Goal: Information Seeking & Learning: Check status

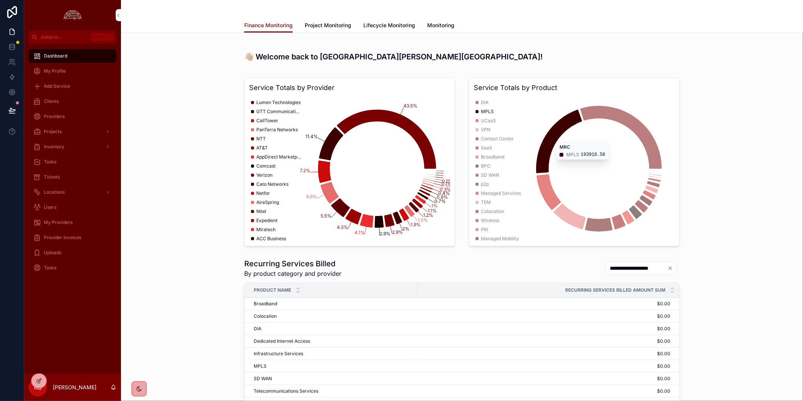
click at [731, 178] on div "Service Totals by Provider 43.5% 11.4% 7.2% 6.6% 5.5% 4.5% 4.1% 2.9% 2.9% 2% 1.…" at bounding box center [462, 161] width 670 height 175
click at [761, 156] on div "Service Totals by Provider 43.5% 11.4% 7.2% 6.6% 5.5% 4.5% 4.1% 2.9% 2.9% 2% 1.…" at bounding box center [462, 161] width 670 height 175
click at [762, 155] on div "Service Totals by Provider 43.5% 11.4% 7.2% 6.6% 5.5% 4.5% 4.1% 2.9% 2.9% 2% 1.…" at bounding box center [462, 161] width 670 height 175
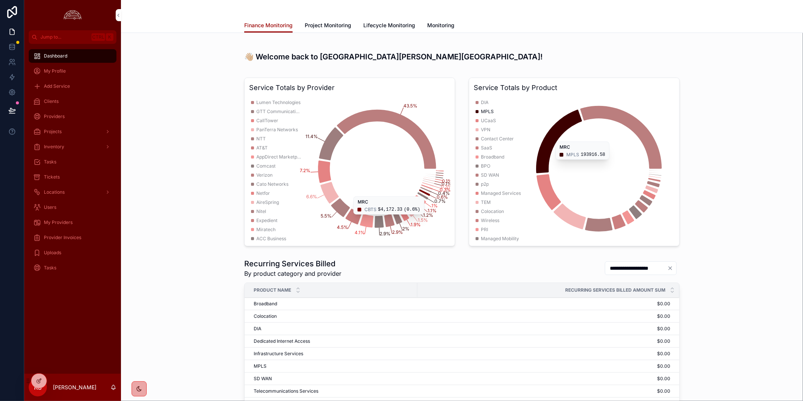
click at [774, 145] on div "Service Totals by Provider 43.5% 11.4% 7.2% 6.6% 5.5% 4.5% 4.1% 2.9% 2.9% 2% 1.…" at bounding box center [462, 161] width 670 height 175
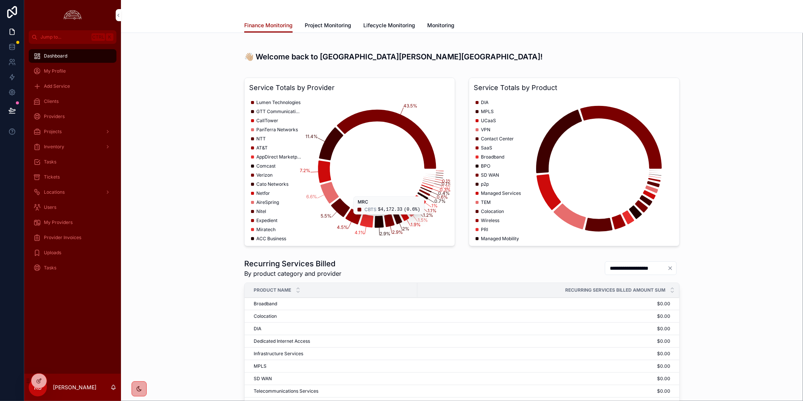
click at [197, 304] on div "**********" at bounding box center [462, 346] width 670 height 183
click at [174, 308] on div "**********" at bounding box center [462, 346] width 670 height 183
drag, startPoint x: 153, startPoint y: 304, endPoint x: 101, endPoint y: 217, distance: 100.7
click at [153, 304] on div "**********" at bounding box center [462, 346] width 670 height 183
click at [55, 102] on span "Clients" at bounding box center [51, 101] width 15 height 6
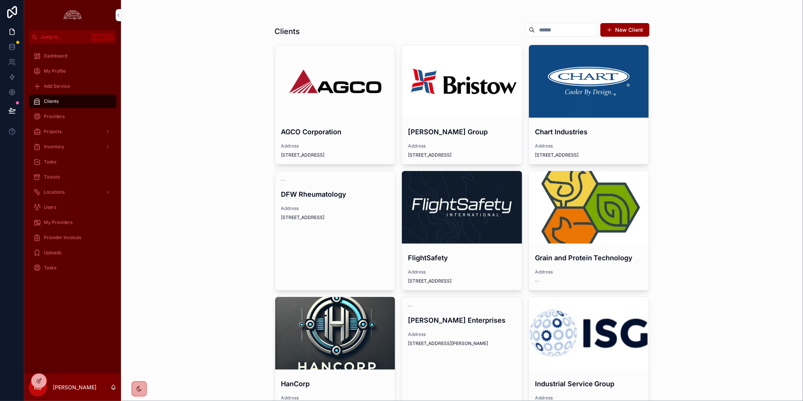
click at [700, 213] on div "Clients New Client AGCO Corporation Address [STREET_ADDRESS][PERSON_NAME] Group…" at bounding box center [462, 200] width 682 height 401
click at [712, 224] on div "Clients New Client AGCO Corporation Address [STREET_ADDRESS][PERSON_NAME] Group…" at bounding box center [462, 200] width 682 height 401
click at [770, 214] on div "Clients New Client AGCO Corporation Address [STREET_ADDRESS][PERSON_NAME] Group…" at bounding box center [462, 200] width 682 height 401
click at [707, 194] on div "Clients New Client AGCO Corporation Address [STREET_ADDRESS][PERSON_NAME] Group…" at bounding box center [462, 200] width 682 height 401
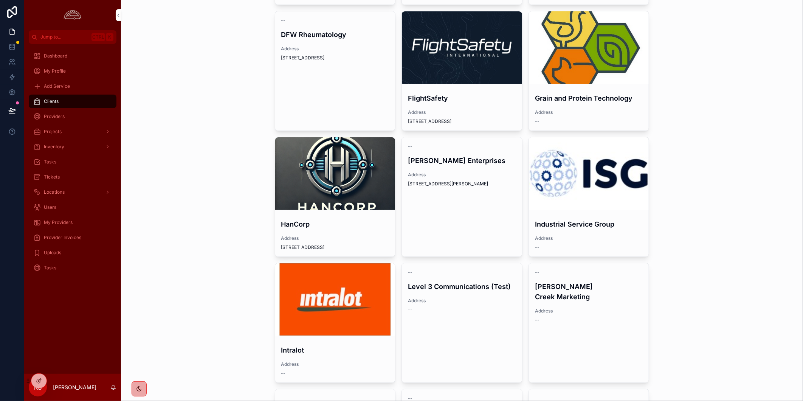
scroll to position [126, 0]
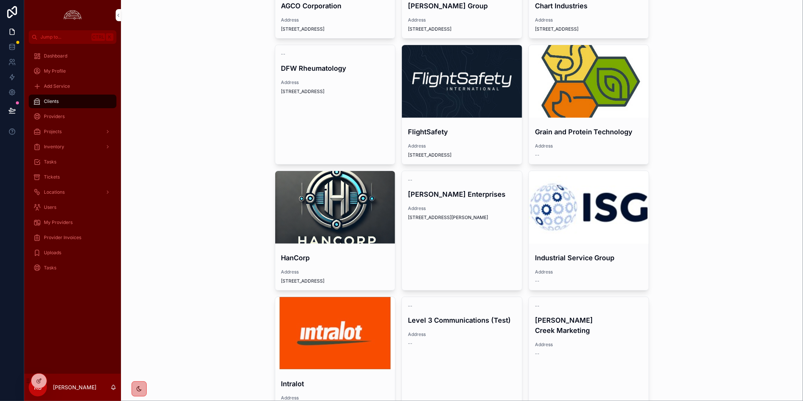
click at [748, 197] on div "Clients New Client AGCO Corporation Address [STREET_ADDRESS][PERSON_NAME] Group…" at bounding box center [462, 74] width 682 height 401
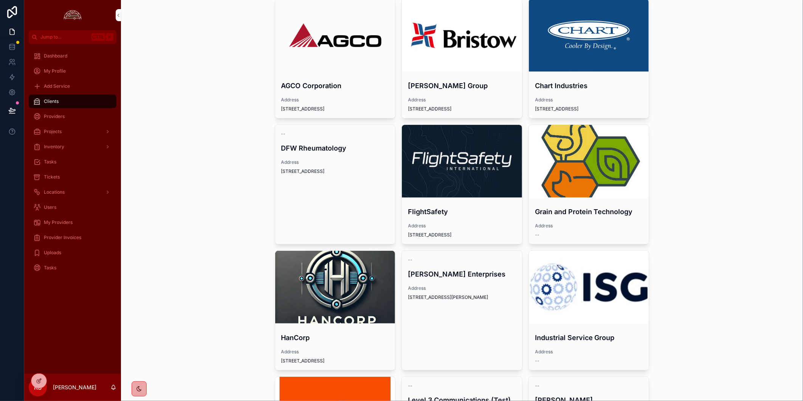
scroll to position [0, 0]
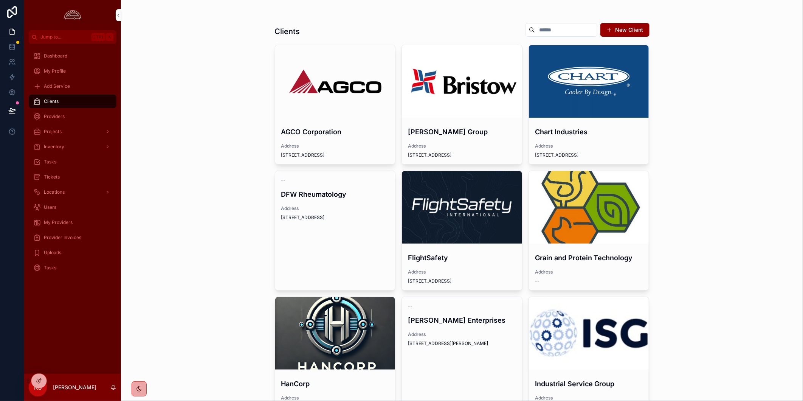
click at [199, 201] on div "Clients New Client AGCO Corporation Address [STREET_ADDRESS][PERSON_NAME] Group…" at bounding box center [462, 200] width 682 height 401
click at [742, 282] on div "Clients New Client AGCO Corporation Address [STREET_ADDRESS][PERSON_NAME] Group…" at bounding box center [462, 200] width 682 height 401
drag, startPoint x: 40, startPoint y: 381, endPoint x: 150, endPoint y: 368, distance: 110.7
click at [150, 368] on div "Jump to... Ctrl K Dashboard My Profile Add Service Clients Providers Projects I…" at bounding box center [413, 200] width 779 height 401
click at [58, 388] on p "[PERSON_NAME]" at bounding box center [74, 387] width 43 height 8
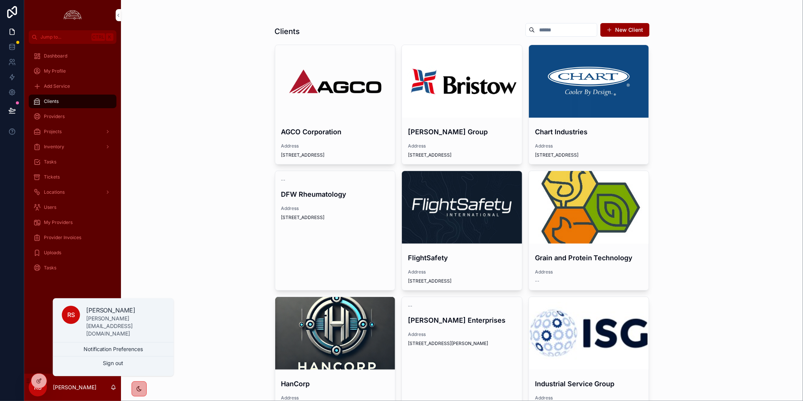
click at [59, 72] on span "My Profile" at bounding box center [55, 71] width 22 height 6
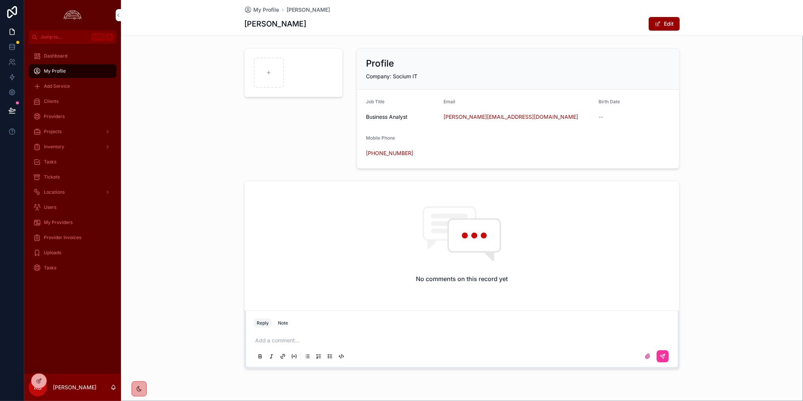
drag, startPoint x: 82, startPoint y: 297, endPoint x: 79, endPoint y: 288, distance: 10.4
click at [82, 297] on div "Dashboard My Profile Add Service Clients Providers Projects Inventory Tasks Tic…" at bounding box center [72, 209] width 97 height 330
click at [57, 178] on span "Tickets" at bounding box center [52, 177] width 16 height 6
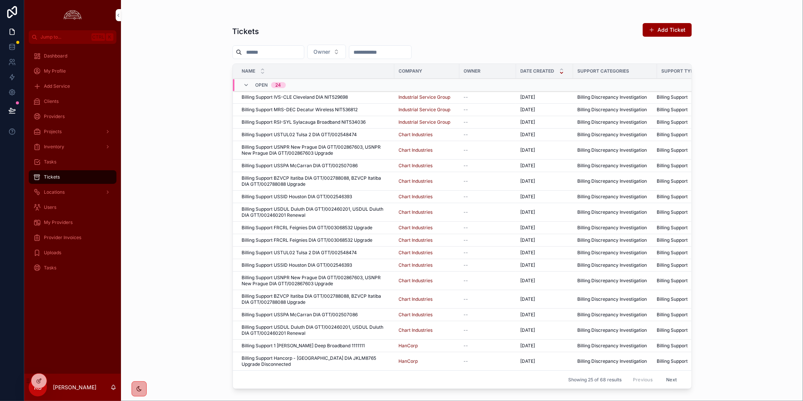
click at [669, 28] on button "Add Ticket" at bounding box center [667, 30] width 49 height 14
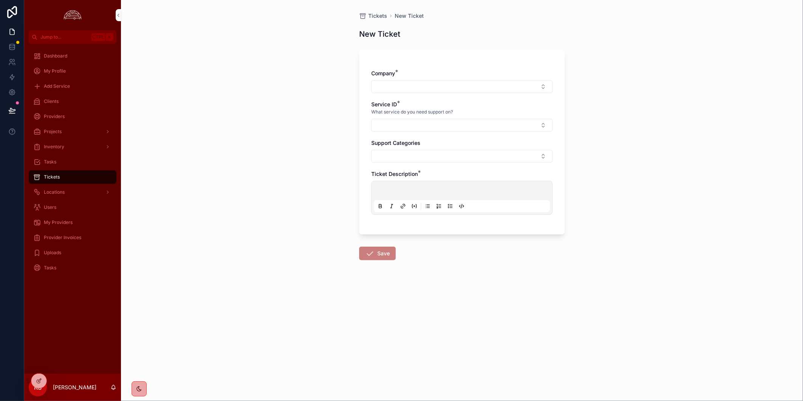
click at [694, 169] on div "Tickets New Ticket New Ticket Company * Service ID * What service do you need s…" at bounding box center [462, 200] width 682 height 401
click at [314, 365] on div "Tickets New Ticket New Ticket Company * Service ID * What service do you need s…" at bounding box center [462, 200] width 682 height 401
click at [480, 85] on button "Select Button" at bounding box center [461, 86] width 181 height 13
click at [490, 125] on button "Select Button" at bounding box center [461, 125] width 181 height 13
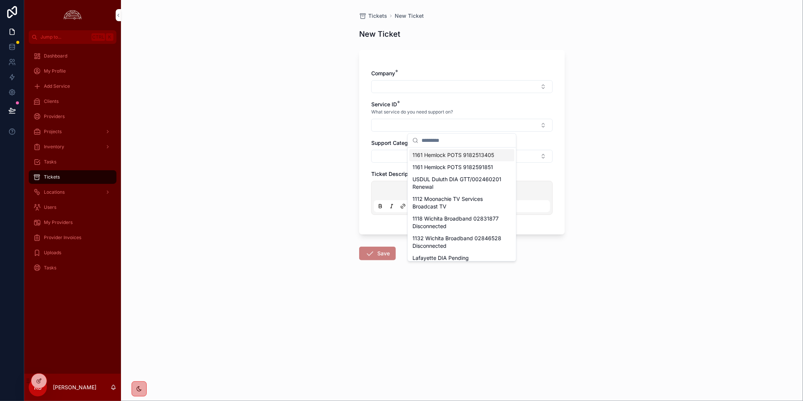
click at [490, 125] on button "Select Button" at bounding box center [461, 125] width 181 height 13
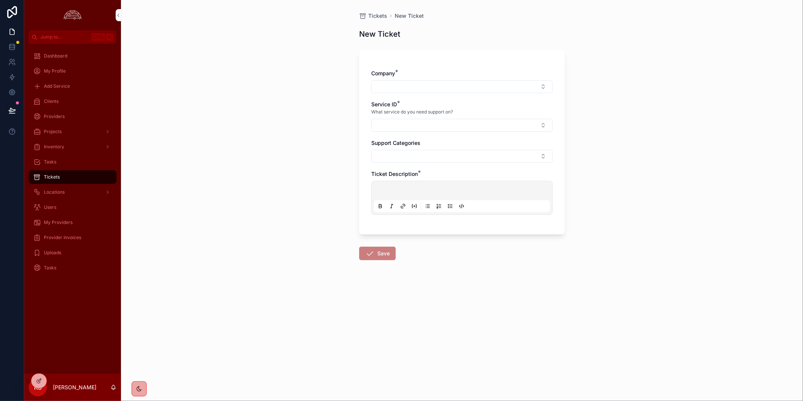
click at [492, 153] on button "Select Button" at bounding box center [461, 156] width 181 height 13
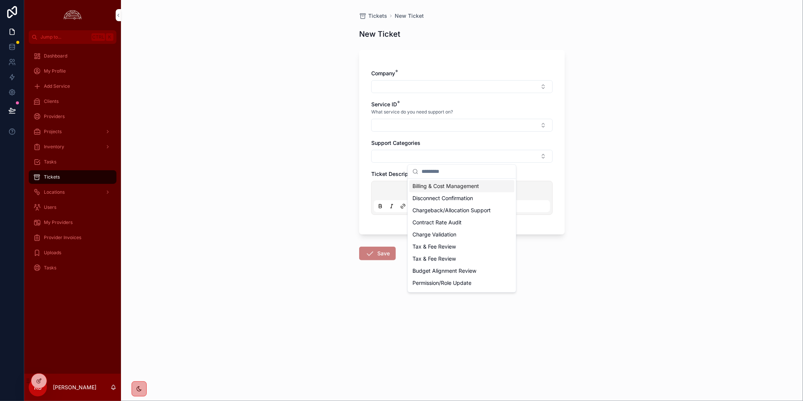
click at [699, 192] on div "Tickets New Ticket New Ticket Company * Service ID * What service do you need s…" at bounding box center [462, 200] width 682 height 401
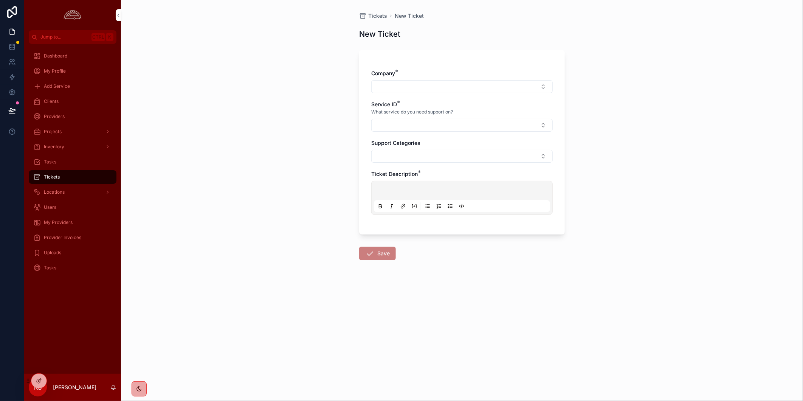
drag, startPoint x: 73, startPoint y: 299, endPoint x: 74, endPoint y: 290, distance: 9.1
click at [74, 300] on div "Dashboard My Profile Add Service Clients Providers Projects Inventory Tasks Tic…" at bounding box center [72, 209] width 97 height 330
click at [73, 233] on div "Provider Invoices" at bounding box center [72, 237] width 79 height 12
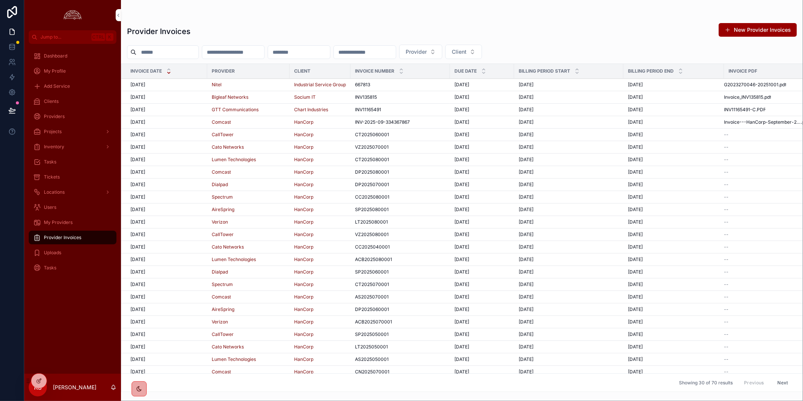
click at [73, 163] on div "Tasks" at bounding box center [72, 162] width 79 height 12
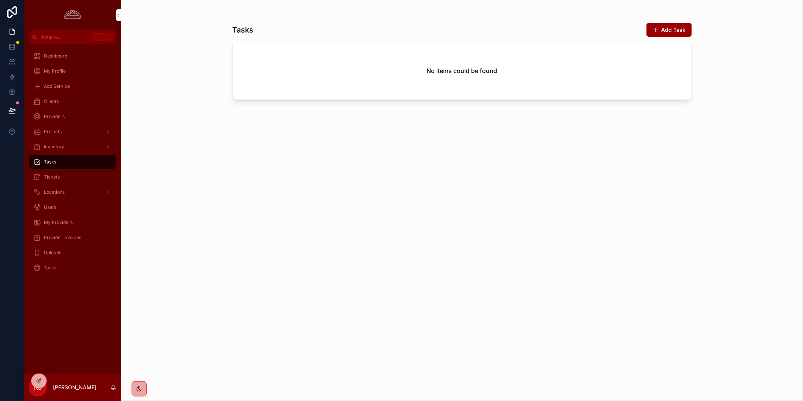
click at [67, 175] on div "Tickets" at bounding box center [72, 177] width 79 height 12
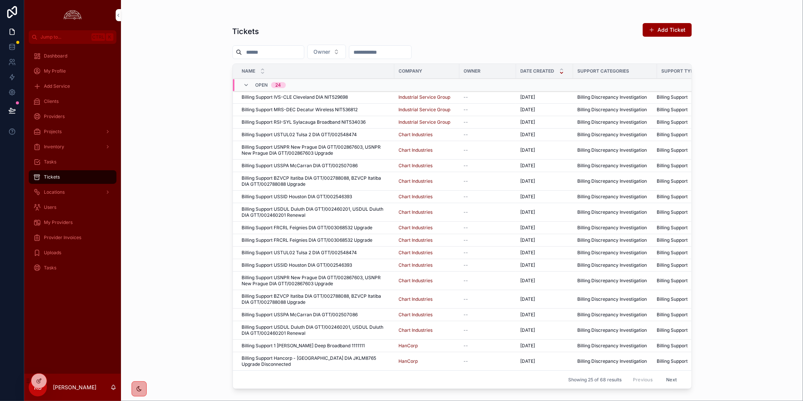
click at [282, 99] on span "Billing Support IVS-CLE Cleveland DIA NIT529698" at bounding box center [295, 97] width 106 height 6
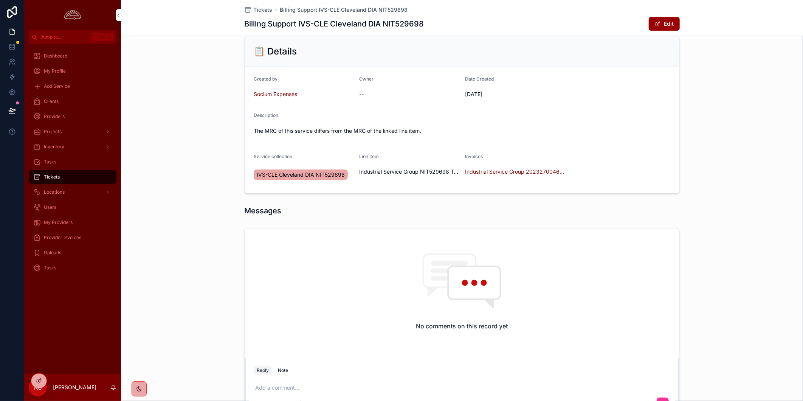
scroll to position [117, 0]
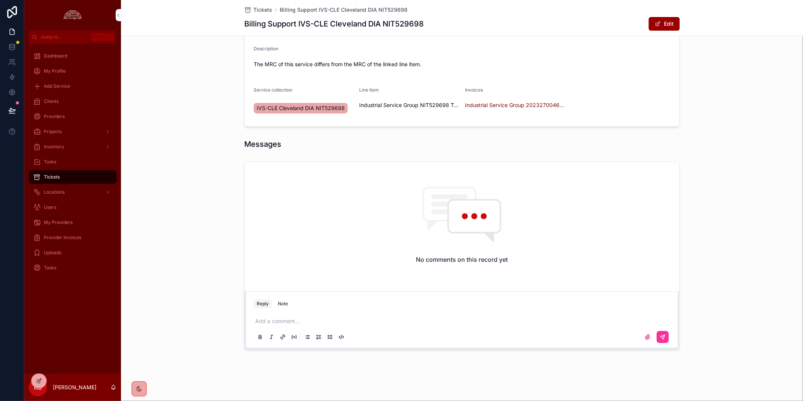
click at [76, 218] on div "My Providers" at bounding box center [72, 222] width 79 height 12
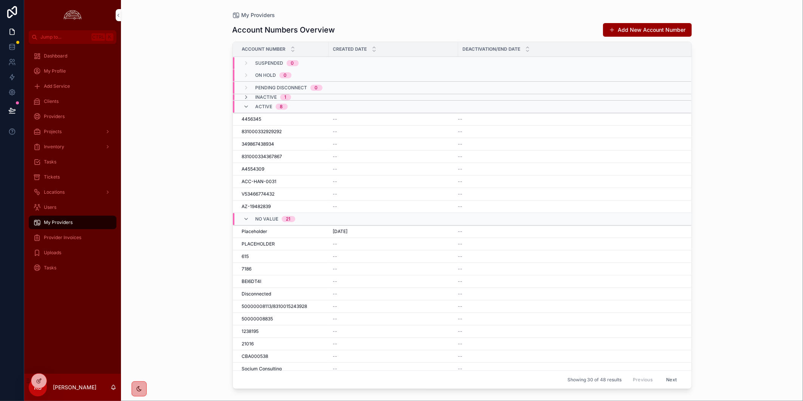
click at [80, 239] on span "Provider Invoices" at bounding box center [62, 237] width 37 height 6
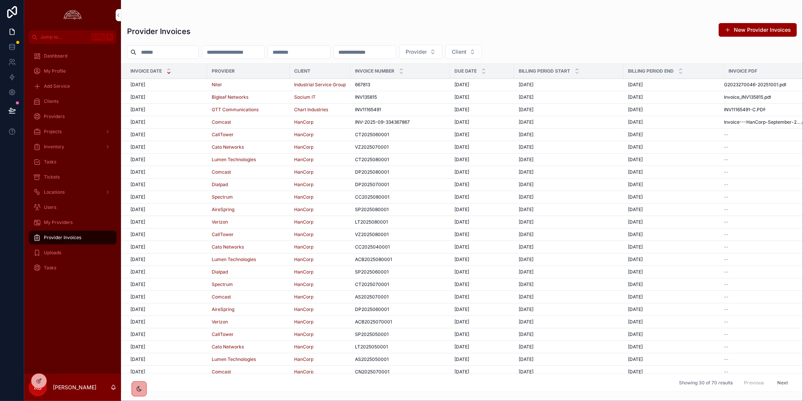
click at [186, 85] on div "[DATE] [DATE]" at bounding box center [166, 85] width 72 height 6
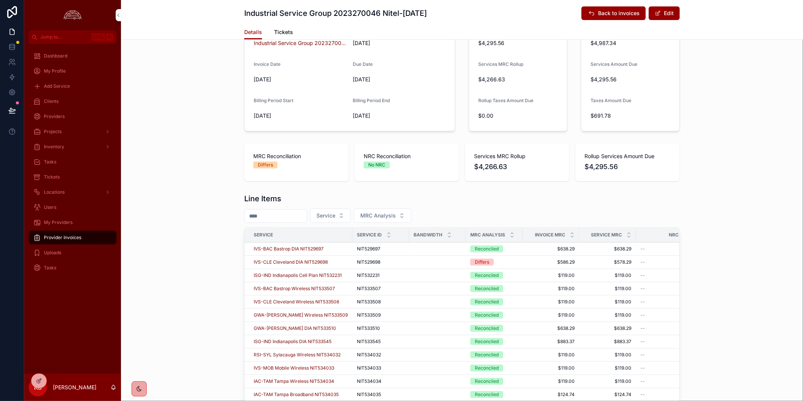
scroll to position [237, 0]
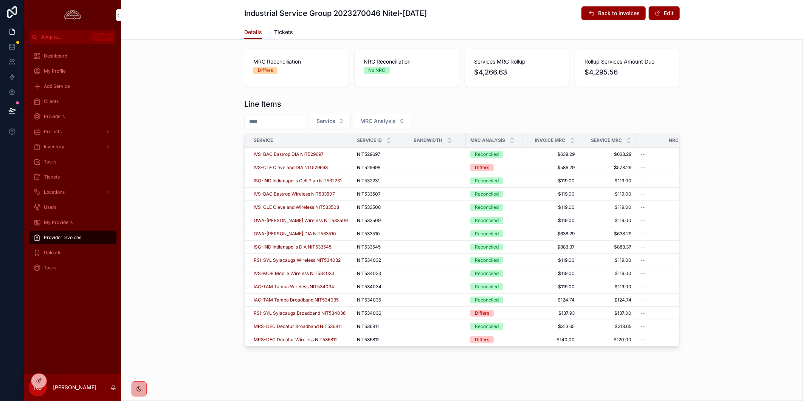
click at [387, 164] on div "NIT529698 NIT529698" at bounding box center [381, 167] width 48 height 6
click at [717, 215] on div "Line Items Service MRC Analysis Service Service ID Bandwidth MRC Analysis Invoi…" at bounding box center [462, 224] width 682 height 257
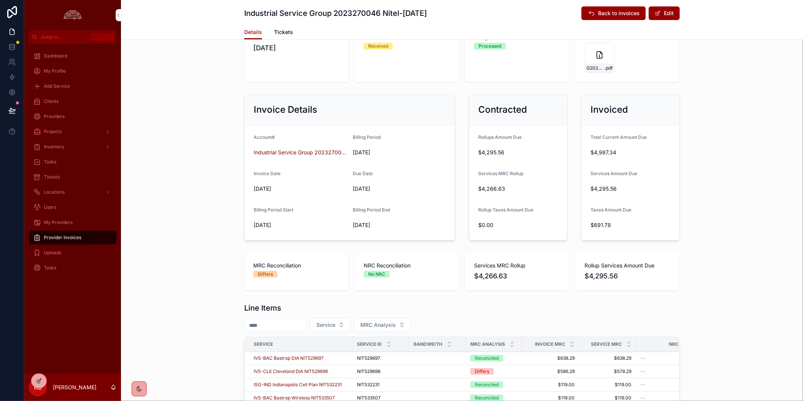
click at [727, 229] on div "Invoice Details Account# Industrial Service Group 2023270046 Nitel Billing Peri…" at bounding box center [462, 167] width 682 height 152
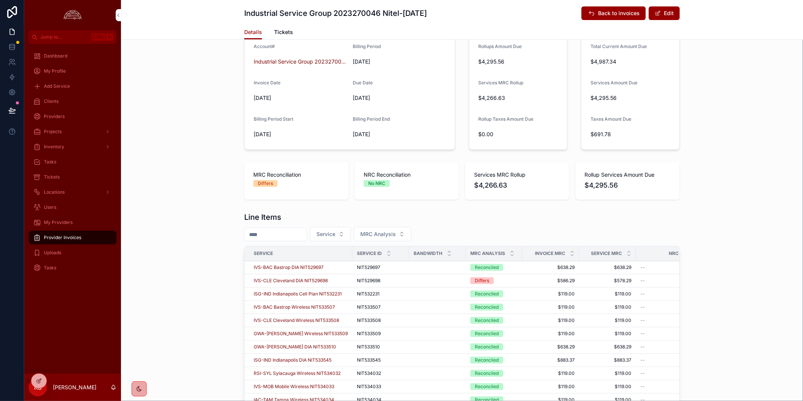
scroll to position [0, 0]
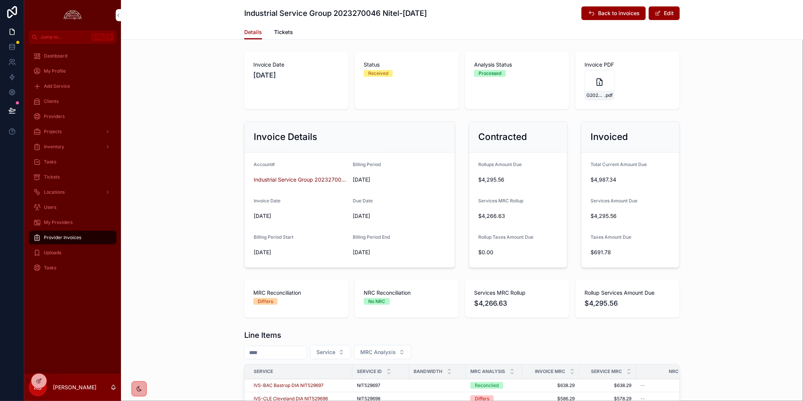
click at [165, 255] on div "Invoice Details Account# Industrial Service Group 2023270046 Nitel Billing Peri…" at bounding box center [462, 194] width 682 height 152
click at [87, 240] on div "Provider Invoices" at bounding box center [72, 237] width 79 height 12
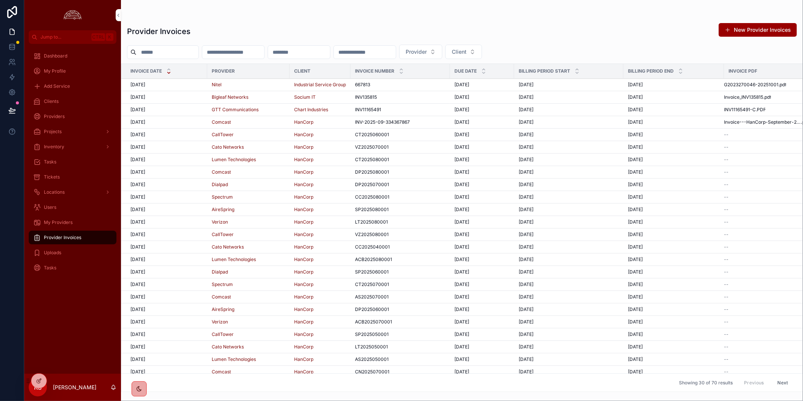
click at [633, 14] on div "scrollable content" at bounding box center [462, 15] width 670 height 6
click at [610, 23] on div "Provider Invoices New Provider Invoices" at bounding box center [462, 31] width 670 height 17
click at [571, 24] on div "Provider Invoices New Provider Invoices" at bounding box center [462, 31] width 670 height 17
click at [66, 320] on div "Dashboard My Profile Add Service Clients Providers Projects Inventory Tasks Tic…" at bounding box center [72, 209] width 97 height 330
click at [62, 174] on div "Tickets" at bounding box center [72, 177] width 79 height 12
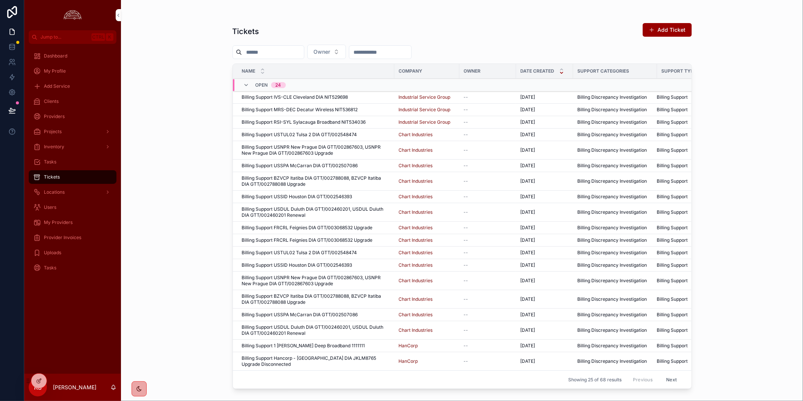
click at [497, 31] on div "Tickets Add Ticket" at bounding box center [461, 31] width 459 height 17
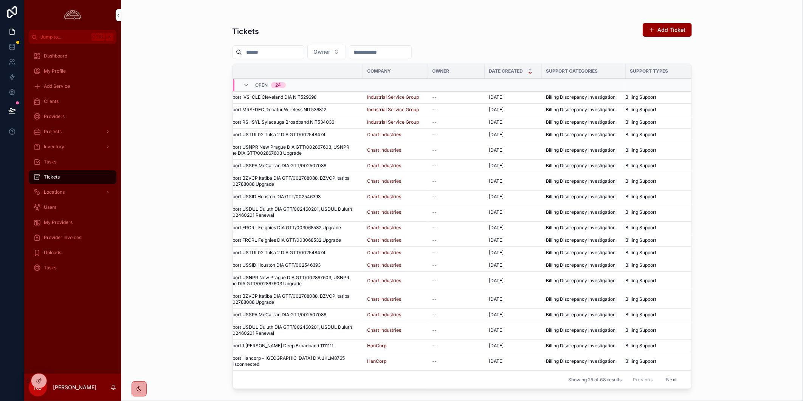
click at [68, 222] on span "My Providers" at bounding box center [58, 222] width 29 height 6
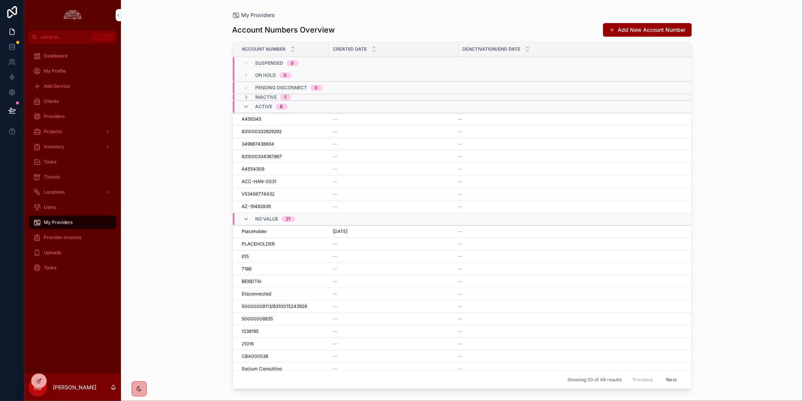
click at [246, 107] on icon "scrollable content" at bounding box center [246, 107] width 6 height 6
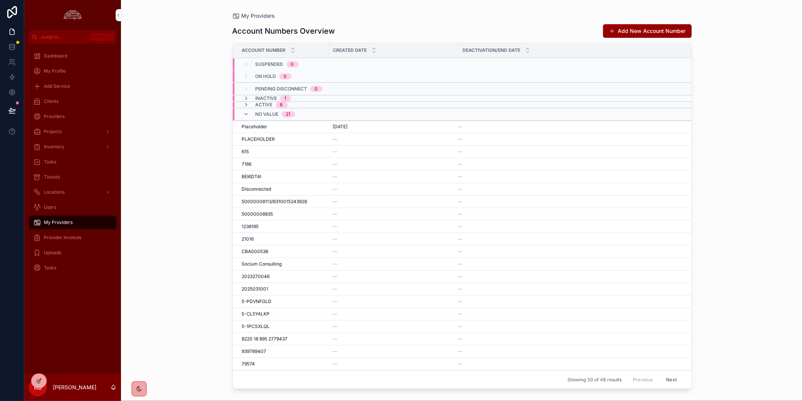
click at [246, 112] on icon "scrollable content" at bounding box center [246, 114] width 6 height 6
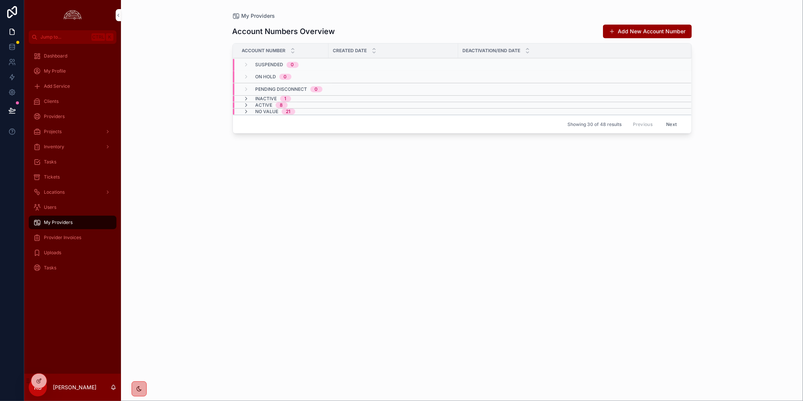
click at [764, 258] on div "My Providers Account Numbers Overview Add New Account Number Account Number Cre…" at bounding box center [462, 200] width 682 height 401
click at [432, 202] on div "Account Numbers Overview Add New Account Number Account Number Created Date Dea…" at bounding box center [461, 206] width 459 height 372
click at [593, 270] on div "Account Numbers Overview Add New Account Number Account Number Created Date Dea…" at bounding box center [461, 206] width 459 height 372
drag, startPoint x: 82, startPoint y: 301, endPoint x: 66, endPoint y: 333, distance: 36.3
click at [82, 301] on div "Dashboard My Profile Add Service Clients Providers Projects Inventory Tasks Tic…" at bounding box center [72, 209] width 97 height 330
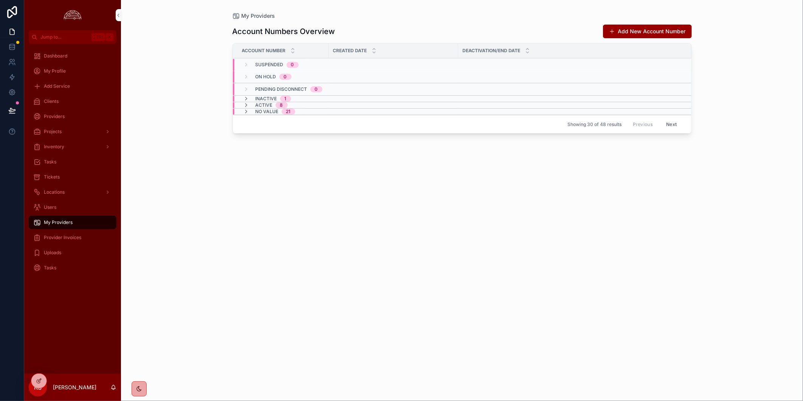
click at [482, 250] on div "Account Numbers Overview Add New Account Number Account Number Created Date Dea…" at bounding box center [461, 206] width 459 height 372
click at [336, 248] on div "Account Numbers Overview Add New Account Number Account Number Created Date Dea…" at bounding box center [461, 206] width 459 height 372
click at [601, 258] on div "Account Numbers Overview Add New Account Number Account Account Number Provider…" at bounding box center [461, 206] width 459 height 372
click at [243, 96] on icon "scrollable content" at bounding box center [246, 99] width 6 height 6
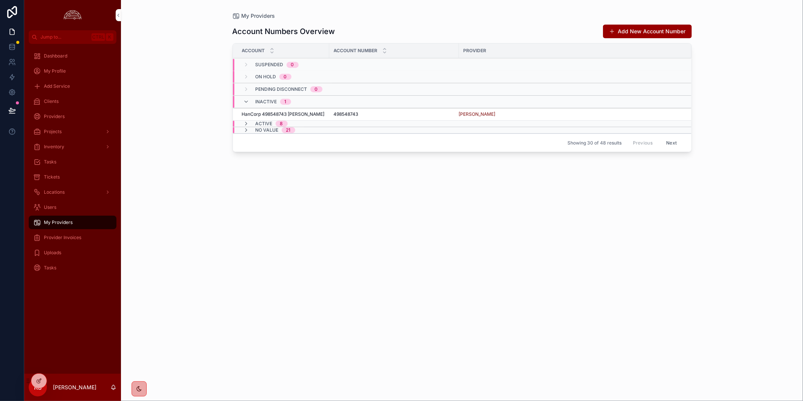
click at [248, 122] on icon "scrollable content" at bounding box center [246, 124] width 6 height 6
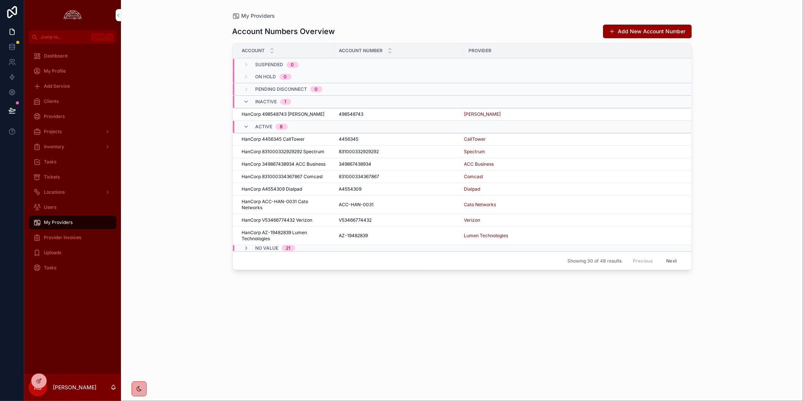
click at [246, 245] on span "scrollable content" at bounding box center [246, 248] width 6 height 6
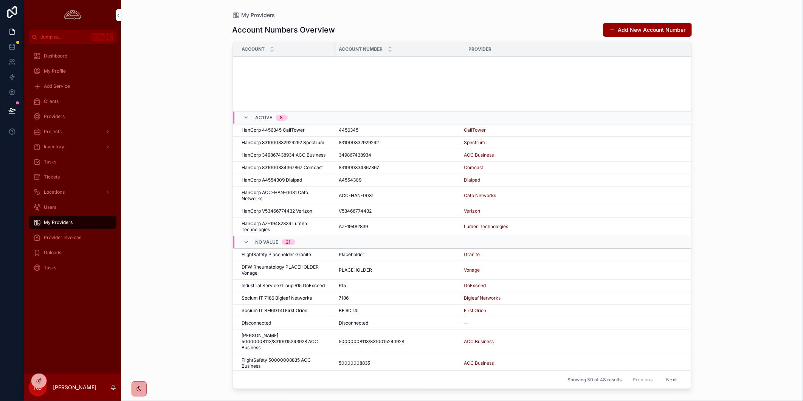
scroll to position [205, 0]
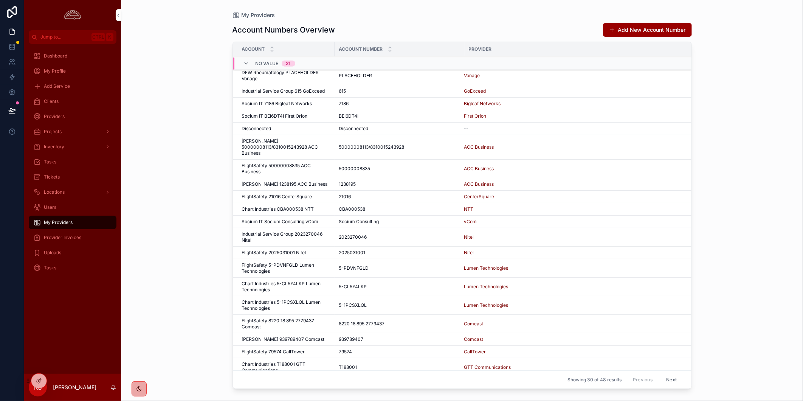
click at [286, 232] on span "Industrial Service Group 2023270046 Nitel" at bounding box center [286, 237] width 88 height 12
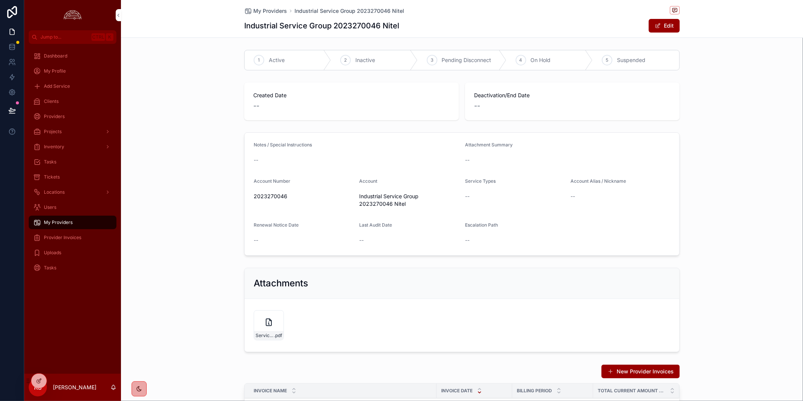
click at [258, 318] on div "Service-Order-Nitel-ISG-Group-Signed .pdf" at bounding box center [269, 325] width 30 height 30
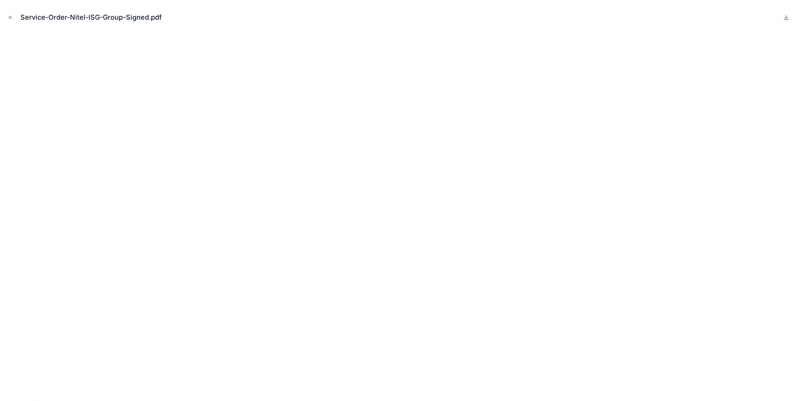
click at [9, 17] on icon "Close modal" at bounding box center [10, 17] width 5 height 5
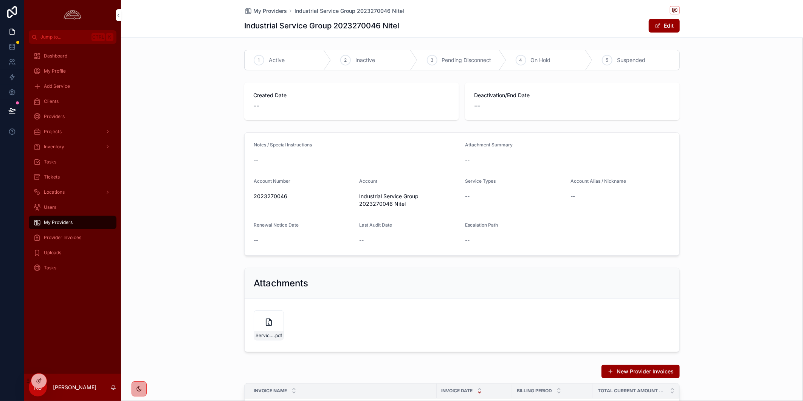
click at [73, 220] on div "My Providers" at bounding box center [72, 222] width 79 height 12
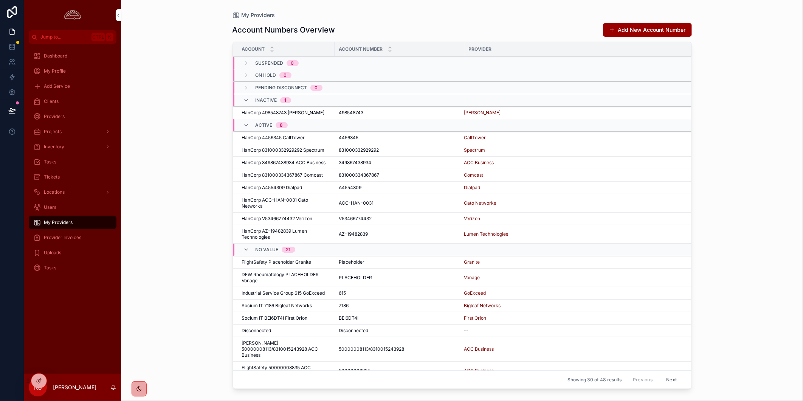
click at [765, 216] on div "My Providers Account Numbers Overview Add New Account Number Account Account Nu…" at bounding box center [462, 200] width 682 height 401
click at [75, 237] on span "Provider Invoices" at bounding box center [62, 237] width 37 height 6
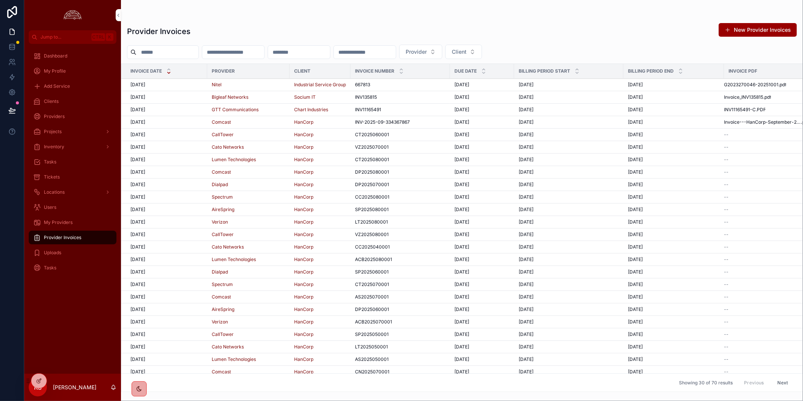
click at [194, 82] on div "[DATE] [DATE]" at bounding box center [166, 85] width 72 height 6
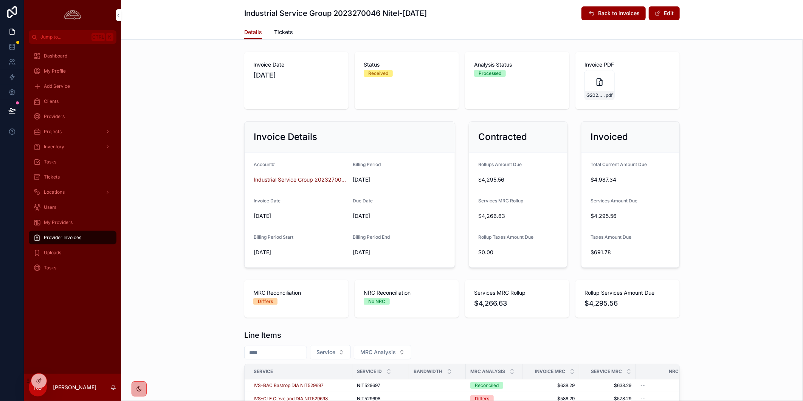
click at [597, 79] on icon "scrollable content" at bounding box center [599, 82] width 5 height 7
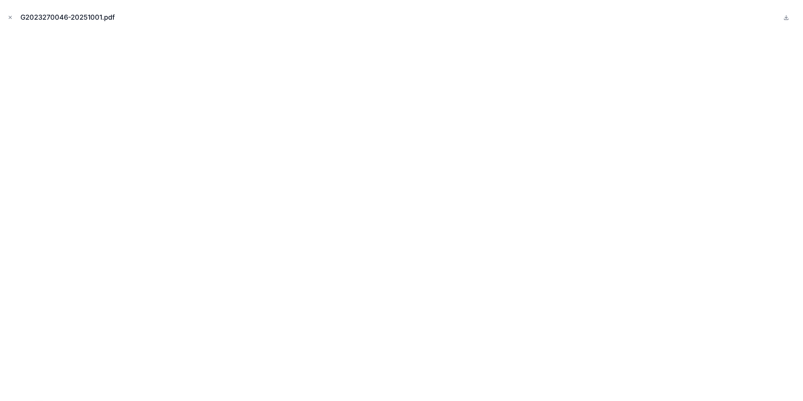
click at [12, 15] on icon "Close modal" at bounding box center [10, 17] width 5 height 5
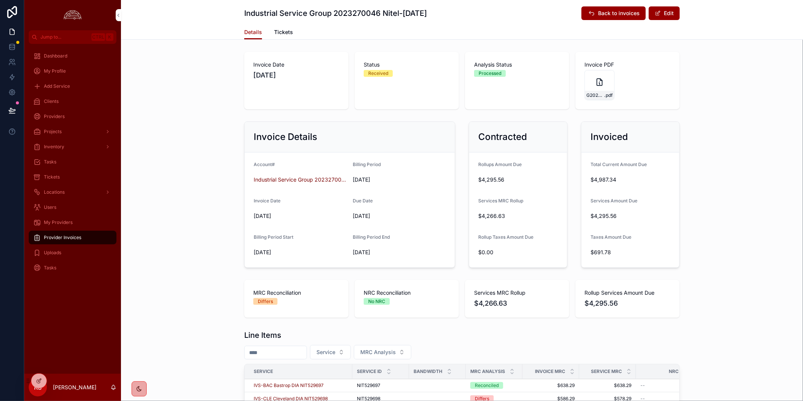
click at [202, 254] on div "Invoice Details Account# Industrial Service Group 2023270046 Nitel Billing Peri…" at bounding box center [462, 194] width 682 height 152
click at [93, 237] on div "Provider Invoices" at bounding box center [72, 237] width 79 height 12
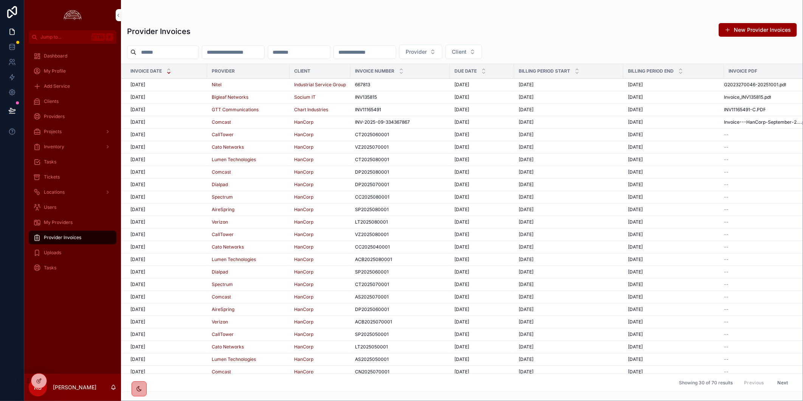
click at [418, 18] on div "Provider Invoices New Provider Invoices Provider Client Invoice Date Provider C…" at bounding box center [462, 204] width 682 height 373
click at [76, 345] on div "Dashboard My Profile Add Service Clients Providers Projects Inventory Tasks Tic…" at bounding box center [72, 209] width 97 height 330
click at [180, 112] on div "[DATE] [DATE]" at bounding box center [166, 110] width 72 height 6
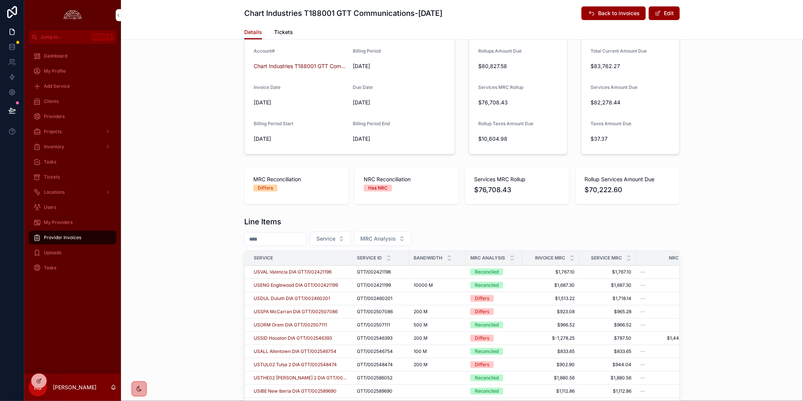
scroll to position [108, 0]
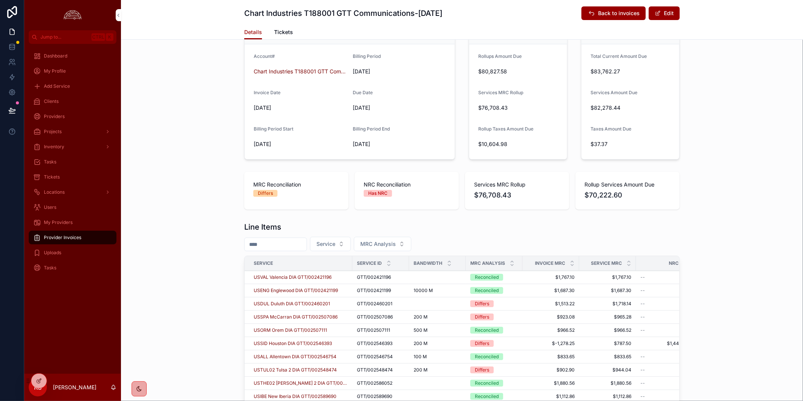
click at [766, 118] on div "Invoice Details Account# Chart Industries T188001 GTT Communications Billing Pe…" at bounding box center [462, 86] width 682 height 152
click at [87, 233] on div "Provider Invoices" at bounding box center [72, 237] width 79 height 12
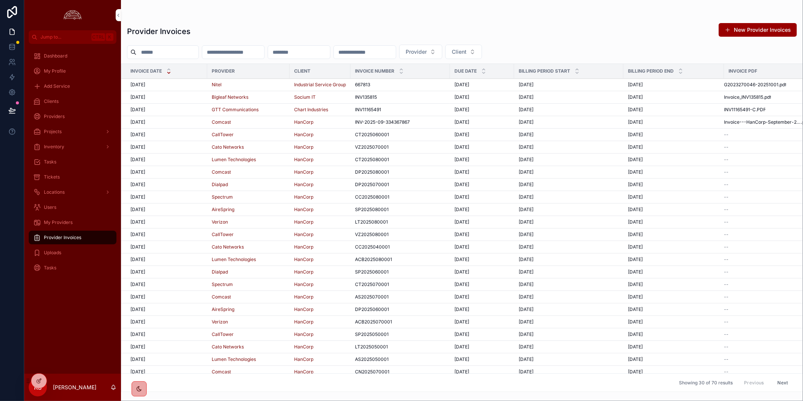
click at [452, 11] on div "Provider Invoices New Provider Invoices Provider Client Invoice Date Provider C…" at bounding box center [462, 196] width 682 height 392
click at [649, 39] on div "Provider Invoices New Provider Invoices" at bounding box center [462, 31] width 670 height 17
click at [598, 51] on div "Provider Client" at bounding box center [462, 52] width 682 height 14
click at [64, 318] on div "Dashboard My Profile Add Service Clients Providers Projects Inventory Tasks Tic…" at bounding box center [72, 209] width 97 height 330
click at [70, 100] on div "Clients" at bounding box center [72, 101] width 79 height 12
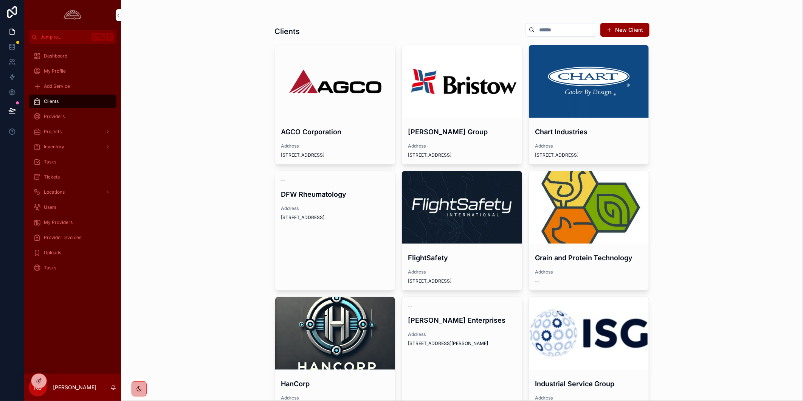
click at [573, 90] on div "scrollable content" at bounding box center [589, 81] width 120 height 73
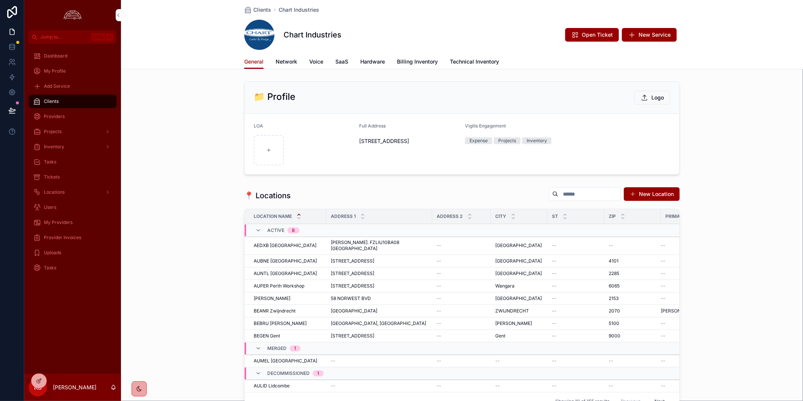
click at [468, 15] on div "Clients Chart Industries Chart Industries Open Ticket New Service" at bounding box center [461, 27] width 435 height 54
click at [76, 175] on div "Tickets" at bounding box center [72, 177] width 79 height 12
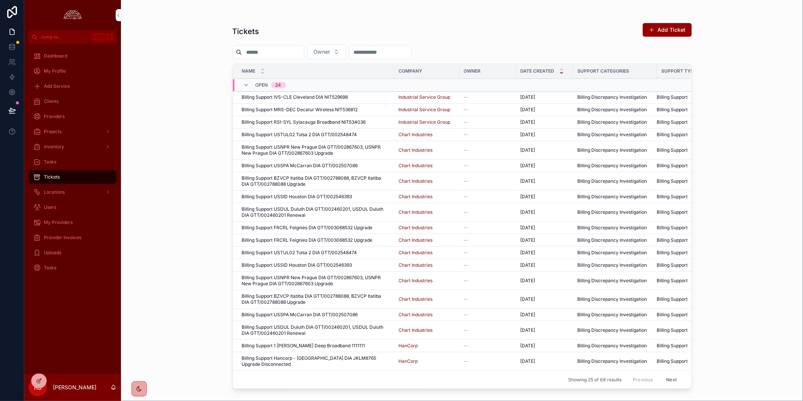
click at [295, 51] on input "scrollable content" at bounding box center [273, 52] width 62 height 11
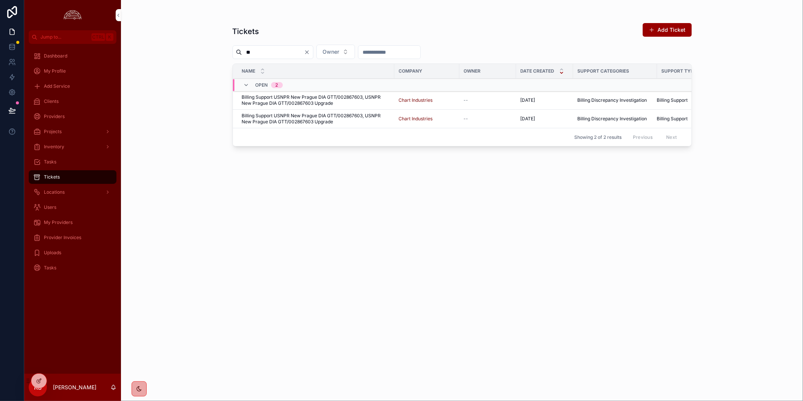
type input "*"
type input "****"
drag, startPoint x: 403, startPoint y: 197, endPoint x: 407, endPoint y: 204, distance: 9.1
click at [403, 197] on div "Tickets Add Ticket **** Owner Name Company Owner Date Created Support Categorie…" at bounding box center [461, 204] width 459 height 373
click at [79, 233] on div "Provider Invoices" at bounding box center [72, 237] width 79 height 12
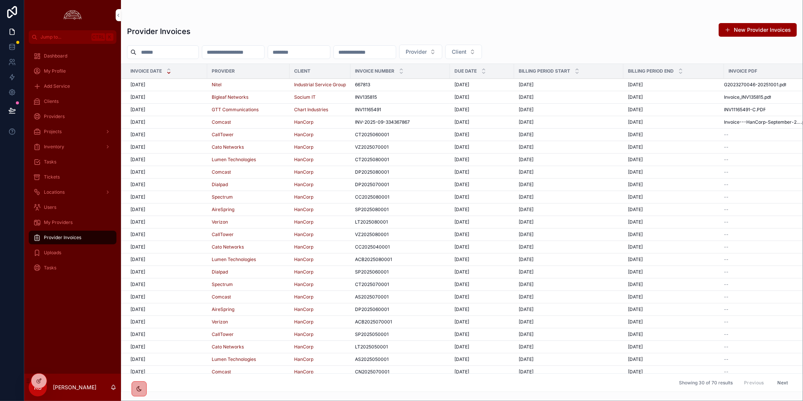
click at [186, 54] on input "scrollable content" at bounding box center [167, 52] width 62 height 11
click at [196, 109] on div "[DATE] [DATE]" at bounding box center [166, 110] width 72 height 6
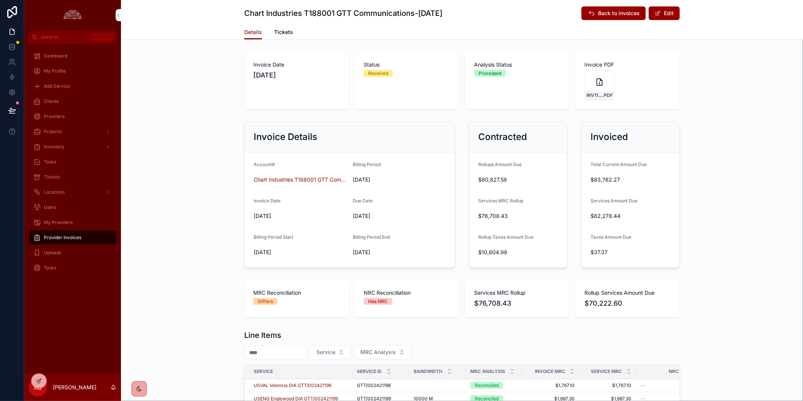
scroll to position [168, 0]
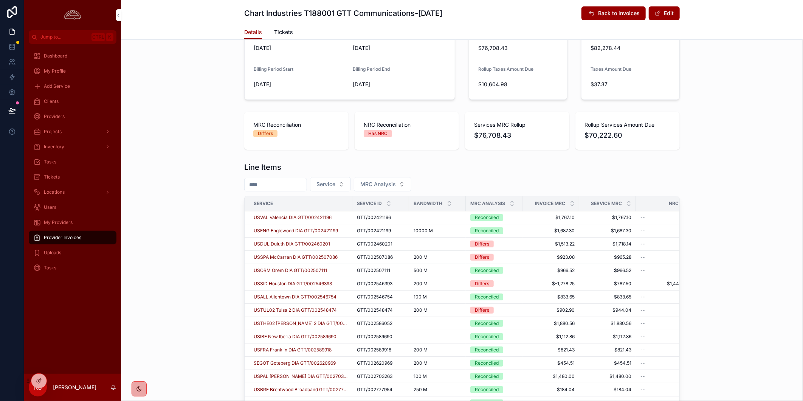
click at [280, 185] on input "scrollable content" at bounding box center [276, 184] width 62 height 11
type input "*"
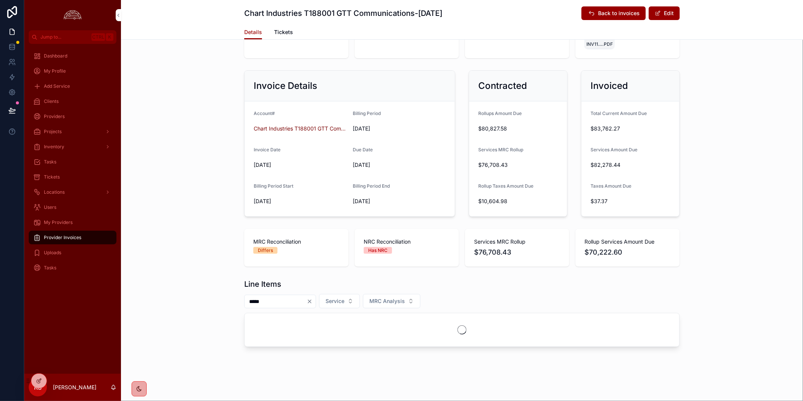
scroll to position [76, 0]
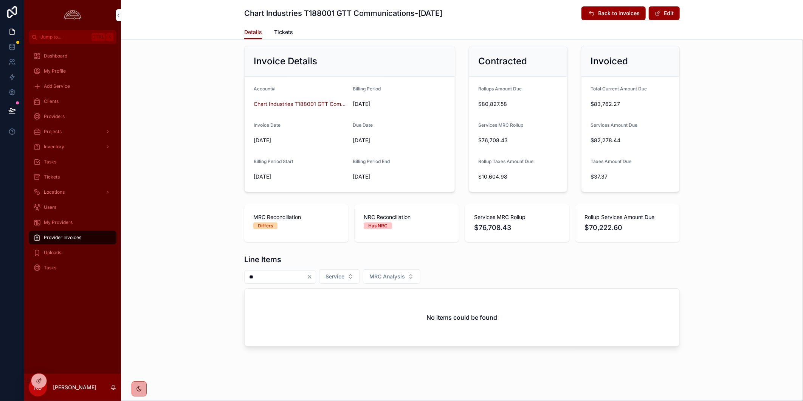
type input "*"
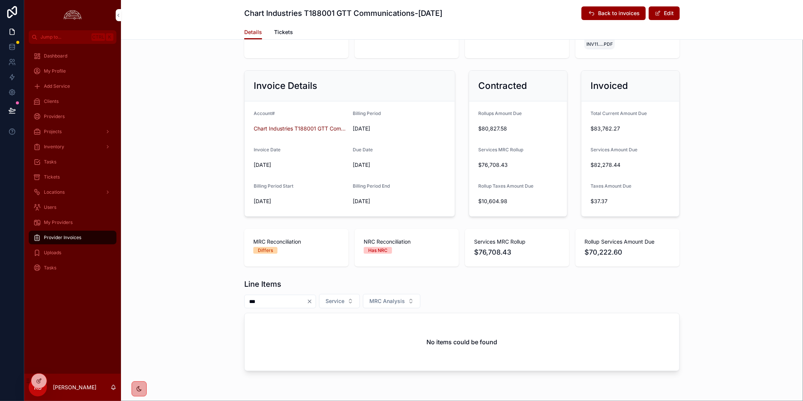
scroll to position [76, 0]
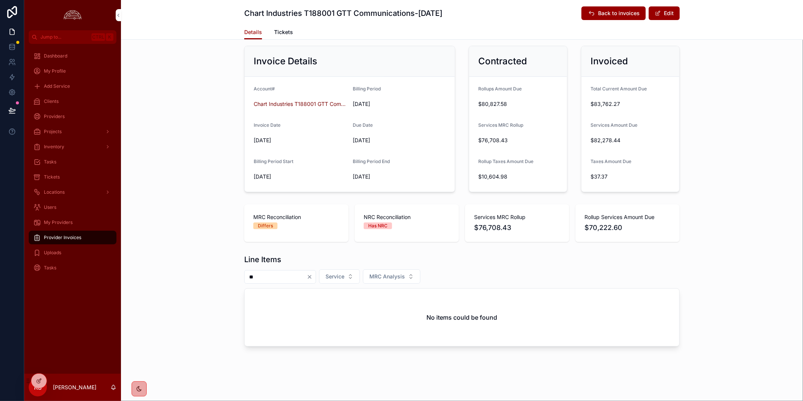
type input "*"
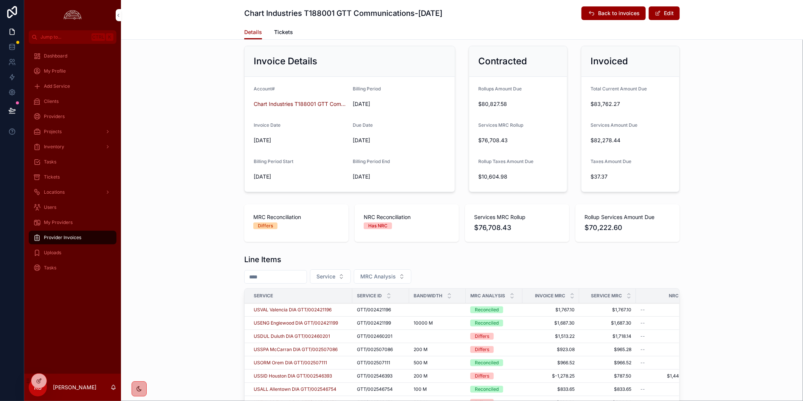
scroll to position [168, 0]
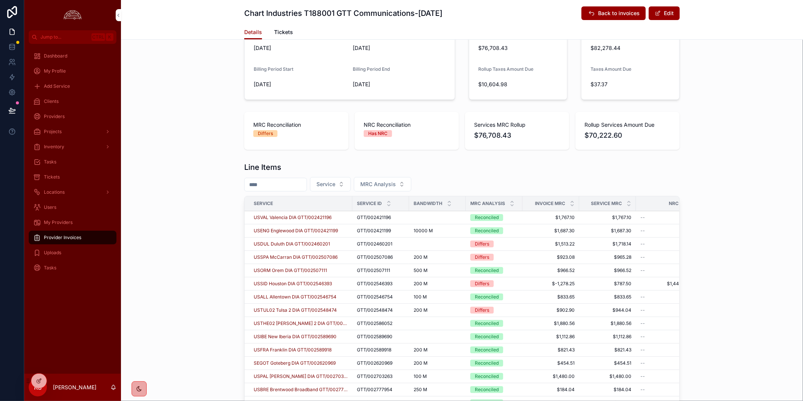
click at [772, 144] on div "MRC Reconciliation Differs NRC Reconciliation Has NRC Services MRC Rollup $76,7…" at bounding box center [462, 131] width 682 height 44
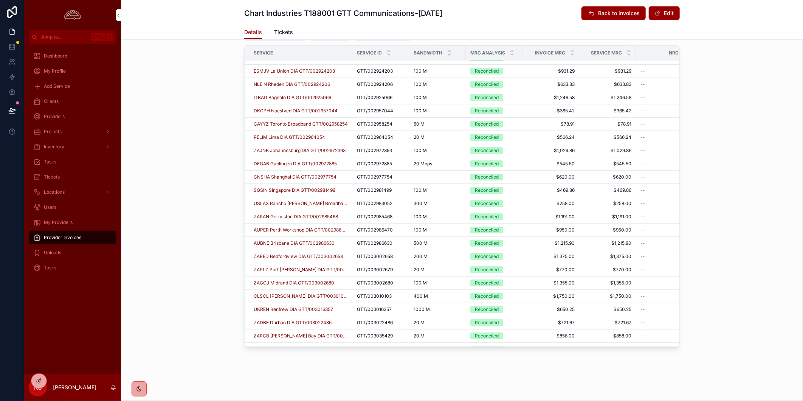
scroll to position [924, 0]
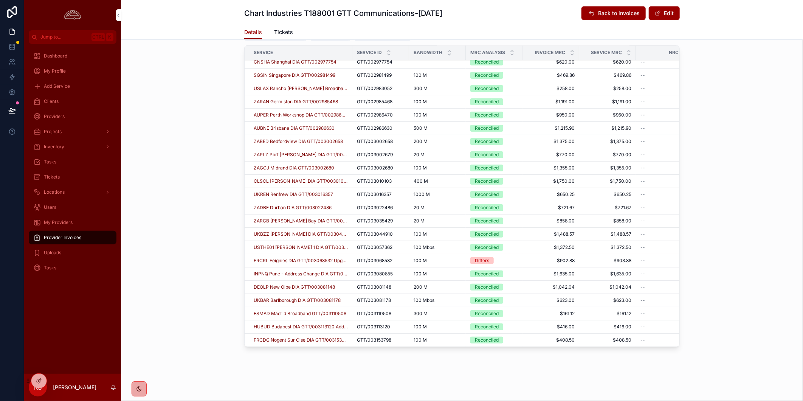
click at [730, 182] on div "Line Items Service MRC Analysis Service Service ID Bandwidth MRC Analysis Invoi…" at bounding box center [462, 180] width 682 height 344
drag, startPoint x: 176, startPoint y: 300, endPoint x: 180, endPoint y: 300, distance: 4.2
click at [176, 300] on div "Line Items Service MRC Analysis Service Service ID Bandwidth MRC Analysis Invoi…" at bounding box center [462, 180] width 682 height 344
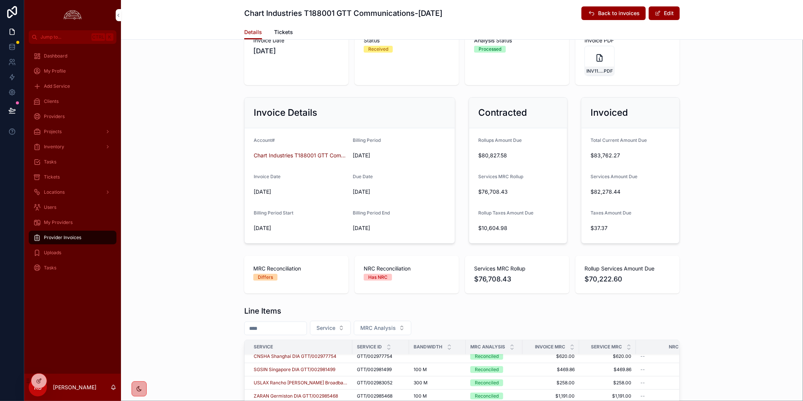
scroll to position [0, 0]
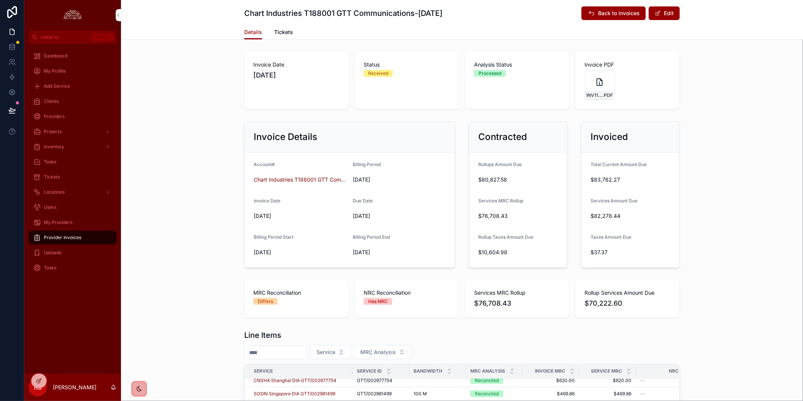
click at [72, 176] on div "Tickets" at bounding box center [72, 177] width 79 height 12
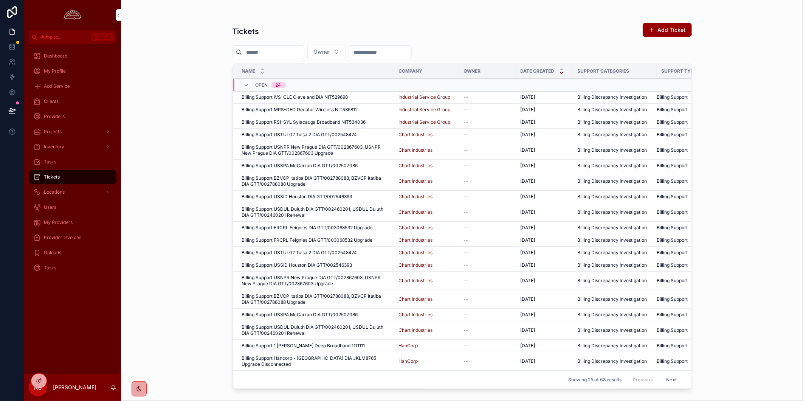
click at [76, 173] on div "Tickets" at bounding box center [72, 177] width 79 height 12
click at [336, 99] on span "Billing Support IVS-CLE Cleveland DIA NIT529698" at bounding box center [295, 97] width 106 height 6
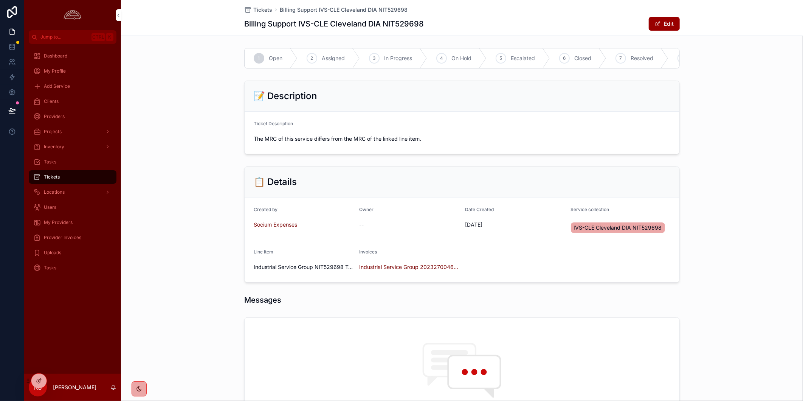
click at [492, 280] on form "Created by Socium Expenses Owner -- Date Created 10/2/2025 Service collection I…" at bounding box center [462, 239] width 435 height 85
click at [712, 244] on div "📋 Details Created by Socium Expenses Owner -- Date Created 10/2/2025 Service co…" at bounding box center [462, 224] width 682 height 122
click at [729, 180] on div "📋 Details Created by Socium Expenses Owner -- Date Created 10/2/2025 Service co…" at bounding box center [462, 224] width 682 height 122
click at [762, 197] on div "📋 Details Created by Socium Expenses Owner -- Date Created 10/2/2025 Service co…" at bounding box center [462, 224] width 682 height 122
click at [209, 262] on div "📋 Details Created by Socium Expenses Owner -- Date Created 10/2/2025 Service co…" at bounding box center [462, 224] width 682 height 122
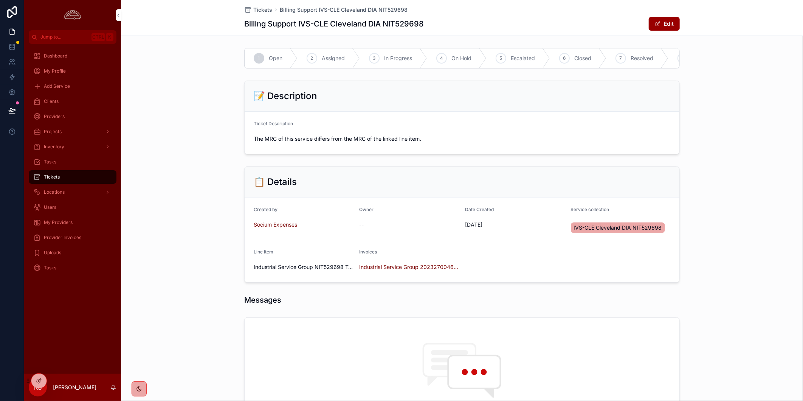
drag, startPoint x: 254, startPoint y: 11, endPoint x: 13, endPoint y: 100, distance: 257.5
click at [254, 11] on span "Tickets" at bounding box center [262, 10] width 19 height 8
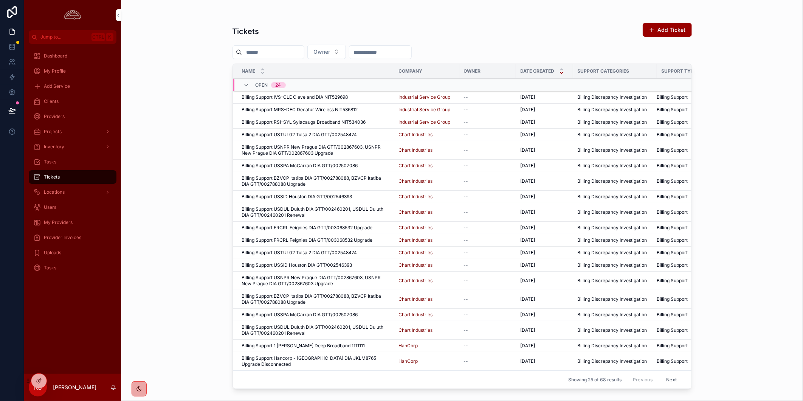
click at [134, 329] on div "Tickets Add Ticket Owner Name Company Owner Date Created Support Categories Sup…" at bounding box center [462, 200] width 682 height 401
click at [753, 306] on div "Tickets Add Ticket Owner Name Company Owner Date Created Support Categories Sup…" at bounding box center [462, 200] width 682 height 401
click at [188, 261] on div "Tickets Add Ticket Owner Name Company Owner Date Created Support Categories Sup…" at bounding box center [462, 200] width 682 height 401
click at [197, 330] on div "Tickets Add Ticket Owner Name Company Owner Date Created Support Categories Sup…" at bounding box center [462, 200] width 682 height 401
click at [736, 143] on div "Tickets Add Ticket Owner Name Company Owner Date Created Support Categories Sup…" at bounding box center [462, 200] width 682 height 401
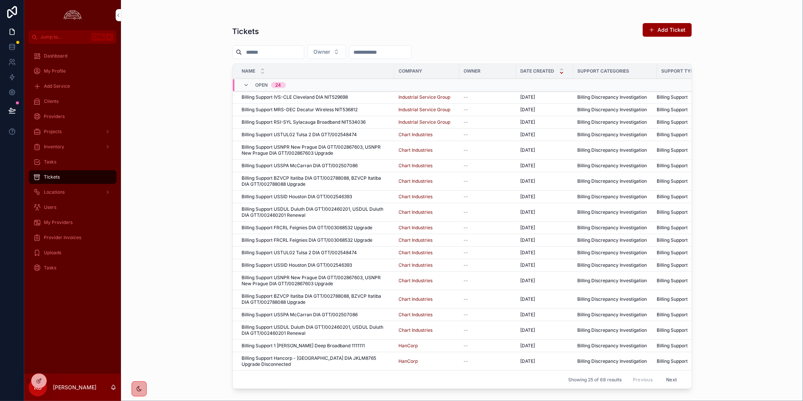
click at [176, 286] on div "Tickets Add Ticket Owner Name Company Owner Date Created Support Categories Sup…" at bounding box center [462, 200] width 682 height 401
click at [757, 139] on div "Tickets Add Ticket Owner Name Company Owner Date Created Support Categories Sup…" at bounding box center [462, 200] width 682 height 401
drag, startPoint x: 765, startPoint y: 197, endPoint x: 765, endPoint y: 209, distance: 11.7
click at [765, 197] on div "Tickets Add Ticket Owner Name Company Owner Date Created Support Categories Sup…" at bounding box center [462, 200] width 682 height 401
click at [48, 175] on span "Tickets" at bounding box center [52, 177] width 16 height 6
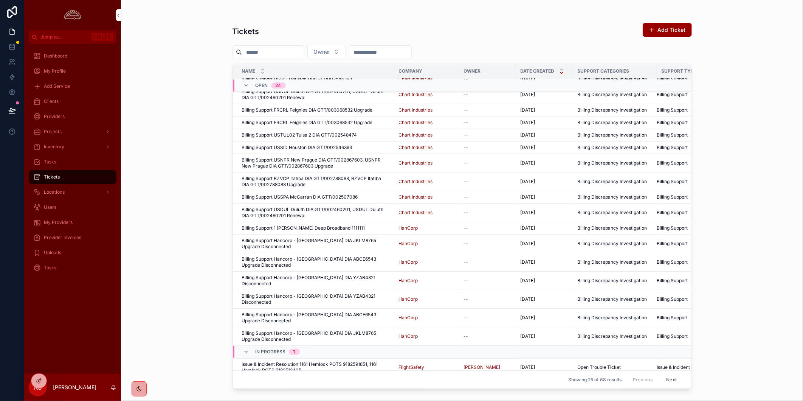
scroll to position [118, 0]
drag, startPoint x: 171, startPoint y: 195, endPoint x: 277, endPoint y: 158, distance: 112.5
click at [171, 195] on div "Tickets Add Ticket Owner Name Company Owner Date Created Support Categories Sup…" at bounding box center [462, 200] width 682 height 401
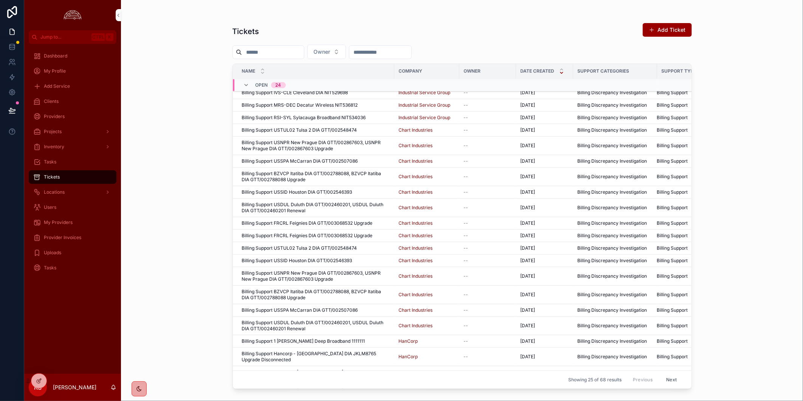
scroll to position [0, 0]
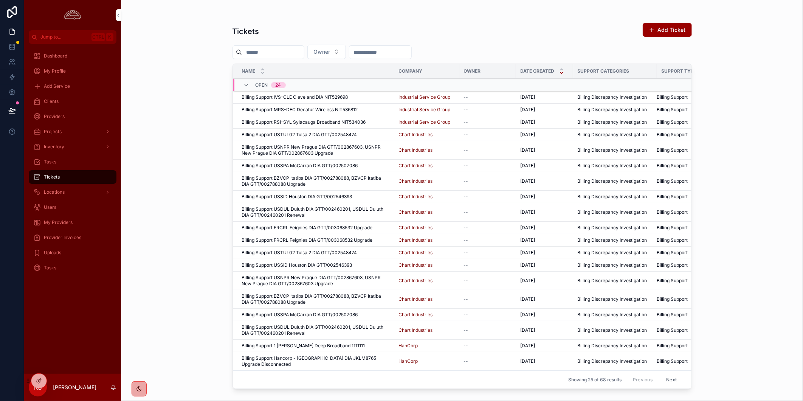
click at [765, 115] on div "Tickets Add Ticket Owner Name Company Owner Date Created Support Categories Sup…" at bounding box center [462, 200] width 682 height 401
click at [168, 331] on div "Tickets Add Ticket Owner Name Company Owner Date Created Support Categories Sup…" at bounding box center [462, 200] width 682 height 401
click at [751, 284] on div "Tickets Add Ticket Owner Name Company Owner Date Created Support Categories Sup…" at bounding box center [462, 200] width 682 height 401
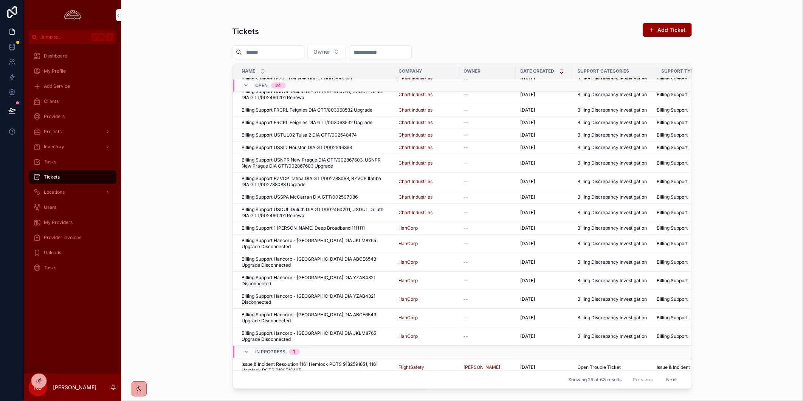
scroll to position [118, 0]
click at [244, 348] on icon "scrollable content" at bounding box center [246, 351] width 6 height 6
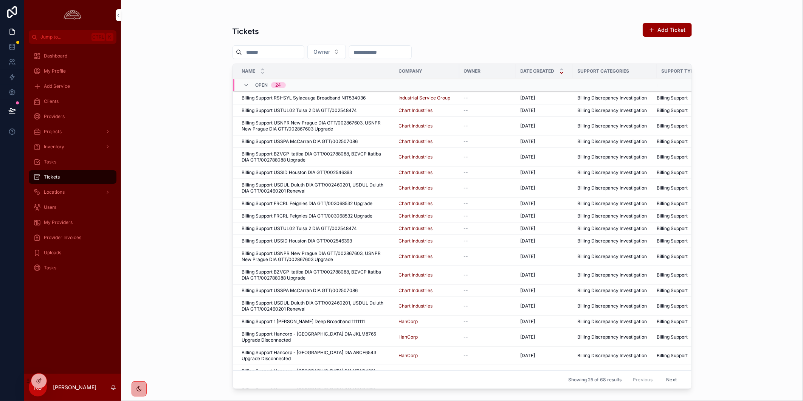
scroll to position [0, 0]
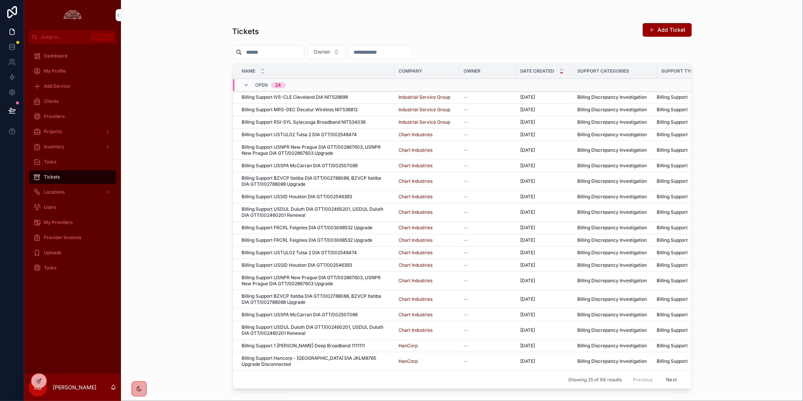
click at [243, 84] on icon "scrollable content" at bounding box center [246, 85] width 6 height 6
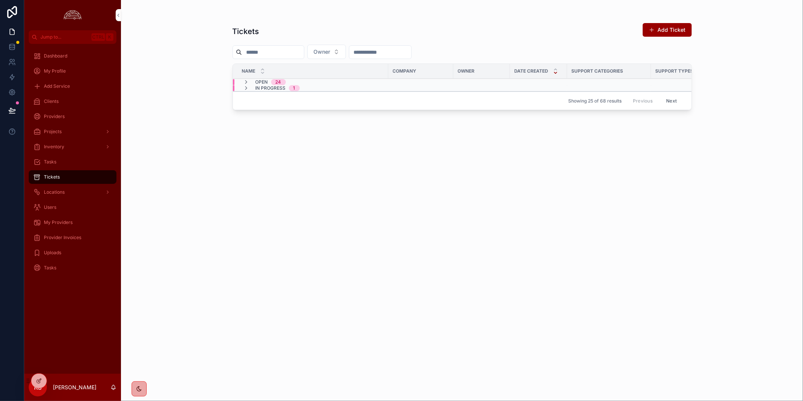
click at [331, 262] on div "Tickets Add Ticket Owner Name Company Owner Date Created Support Categories Sup…" at bounding box center [461, 204] width 459 height 373
click at [324, 272] on div "Tickets Add Ticket Owner Name Company Owner Date Created Support Categories Sup…" at bounding box center [461, 204] width 459 height 373
click at [540, 254] on div "Tickets Add Ticket Owner Name Company Owner Date Created Support Categories Sup…" at bounding box center [461, 204] width 459 height 373
click at [296, 154] on div "Tickets Add Ticket Owner Name Company Owner Date Created Support Categories Sup…" at bounding box center [461, 204] width 459 height 373
click at [591, 225] on div "Tickets Add Ticket Owner Name Company Owner Date Created Support Categories Sup…" at bounding box center [461, 204] width 459 height 373
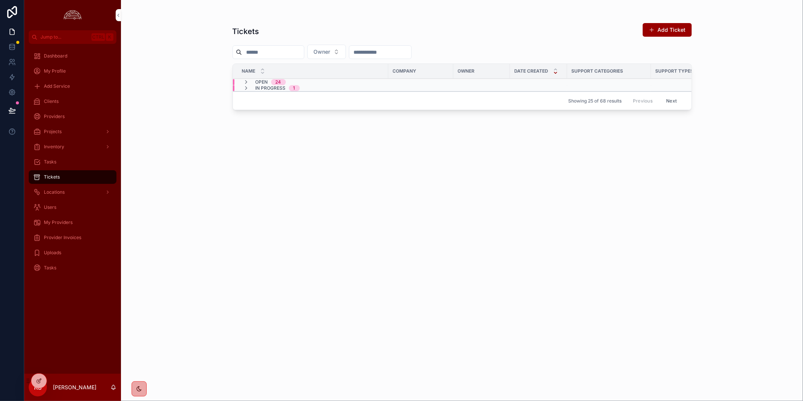
click at [603, 201] on div "Tickets Add Ticket Owner Name Company Owner Date Created Support Categories Sup…" at bounding box center [461, 204] width 459 height 373
drag, startPoint x: 398, startPoint y: 357, endPoint x: 432, endPoint y: 400, distance: 54.9
click at [399, 358] on div "Tickets Add Ticket Owner Name Company Owner Date Created Support Categories Sup…" at bounding box center [461, 204] width 459 height 373
click at [361, 183] on div "Tickets Add Ticket Owner Name Company Owner Date Created Support Categories Sup…" at bounding box center [461, 204] width 459 height 373
drag, startPoint x: 63, startPoint y: 163, endPoint x: 84, endPoint y: 171, distance: 23.0
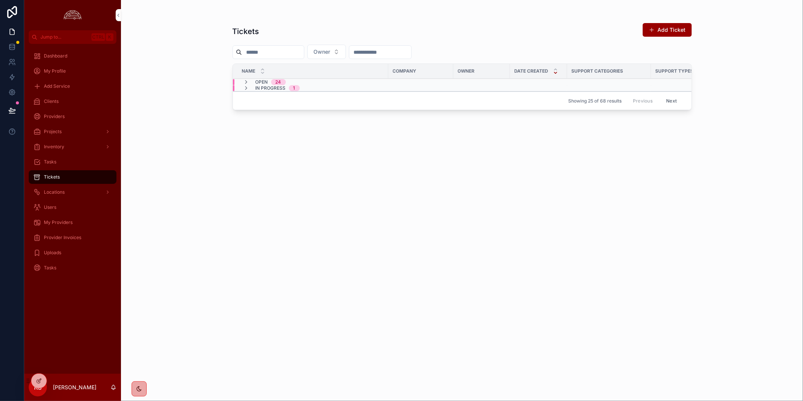
click at [63, 163] on div "Tasks" at bounding box center [72, 162] width 79 height 12
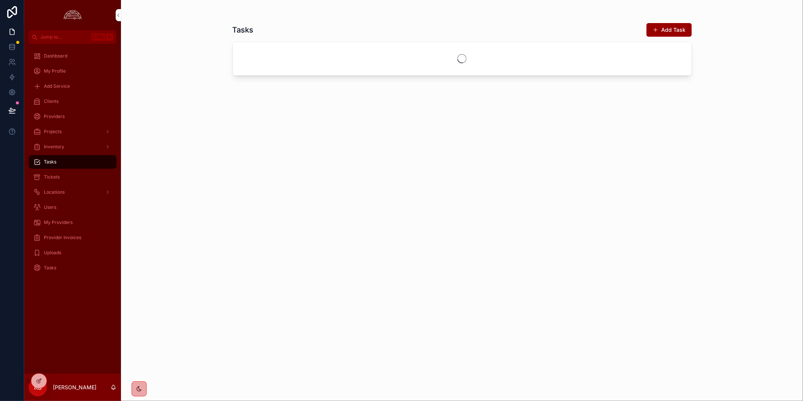
click at [81, 176] on div "Tickets" at bounding box center [72, 177] width 79 height 12
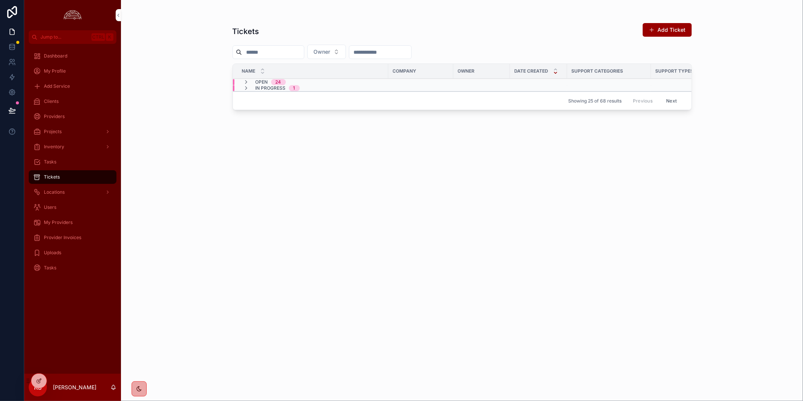
click at [245, 91] on span "scrollable content" at bounding box center [246, 88] width 6 height 6
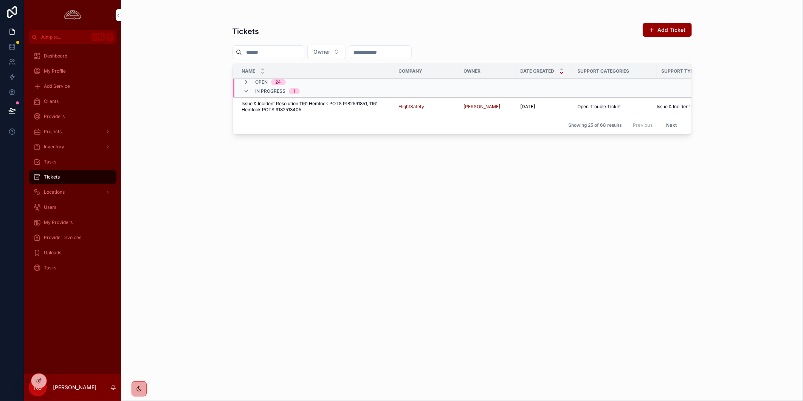
click at [245, 80] on icon "scrollable content" at bounding box center [246, 82] width 6 height 6
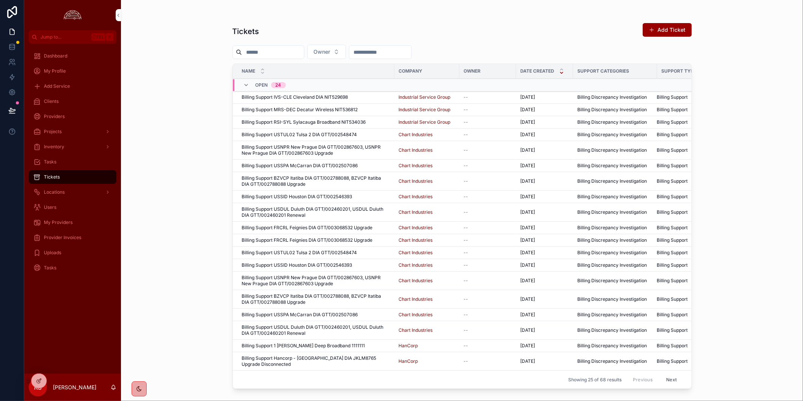
click at [305, 107] on span "Billing Support MRS-DEC Decatur Wireless NIT536812" at bounding box center [300, 110] width 116 height 6
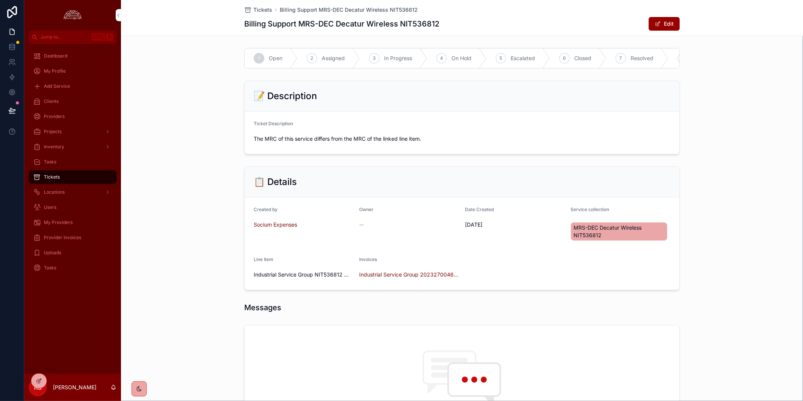
click at [413, 278] on span "Industrial Service Group 2023270046 Nitel-[DATE]" at bounding box center [409, 275] width 100 height 8
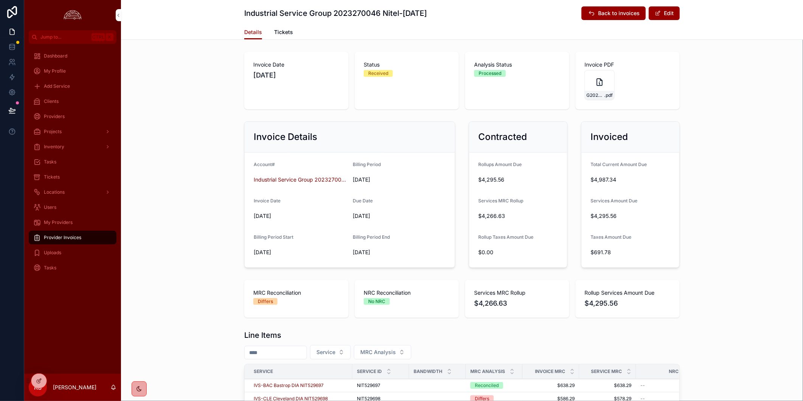
click at [734, 179] on div "Invoice Details Account# Industrial Service Group 2023270046 Nitel Billing Peri…" at bounding box center [462, 194] width 682 height 152
click at [753, 165] on div "Invoice Details Account# Industrial Service Group 2023270046 Nitel Billing Peri…" at bounding box center [462, 194] width 682 height 152
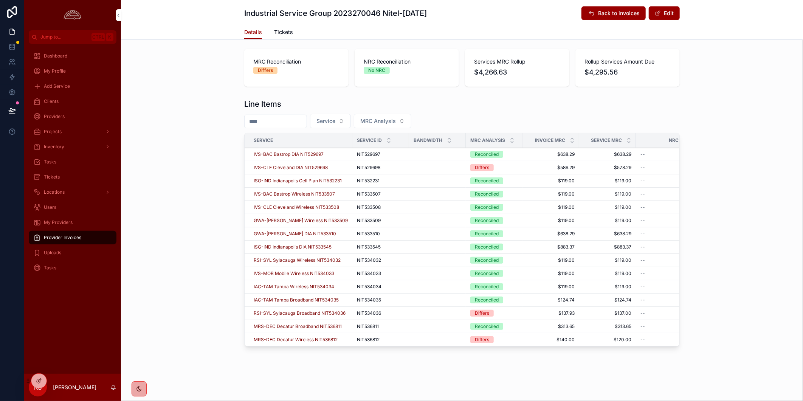
click at [742, 96] on div "Line Items Service MRC Analysis Service Service ID Bandwidth MRC Analysis Invoi…" at bounding box center [462, 224] width 682 height 257
click at [324, 336] on span "MRS-DEC Decatur Wireless NIT536812" at bounding box center [296, 339] width 84 height 6
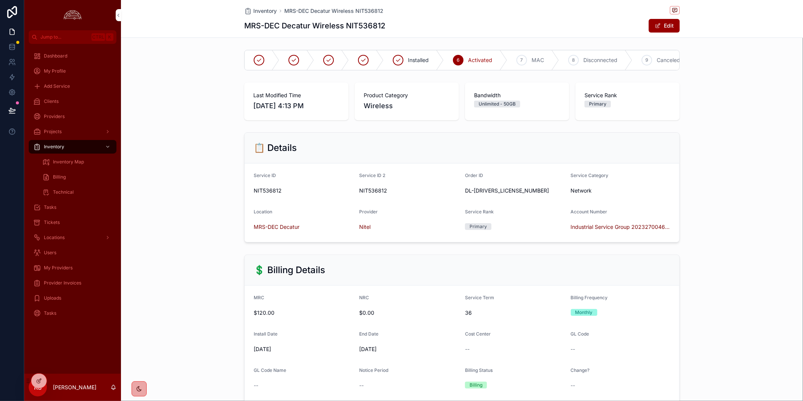
click at [452, 17] on div "Inventory MRS-DEC Decatur Wireless NIT536812 MRS-DEC Decatur Wireless NIT536812…" at bounding box center [461, 18] width 435 height 37
click at [724, 161] on div "📋 Details Service ID NIT536812 Service ID 2 NIT536812 Order ID DL-228467 Servic…" at bounding box center [462, 187] width 682 height 116
drag, startPoint x: 673, startPoint y: 234, endPoint x: 643, endPoint y: 229, distance: 29.8
click at [643, 229] on form "Service ID NIT536812 Service ID 2 NIT536812 Order ID DL-228467 Service Category…" at bounding box center [462, 202] width 435 height 79
drag, startPoint x: 643, startPoint y: 229, endPoint x: 626, endPoint y: 235, distance: 18.2
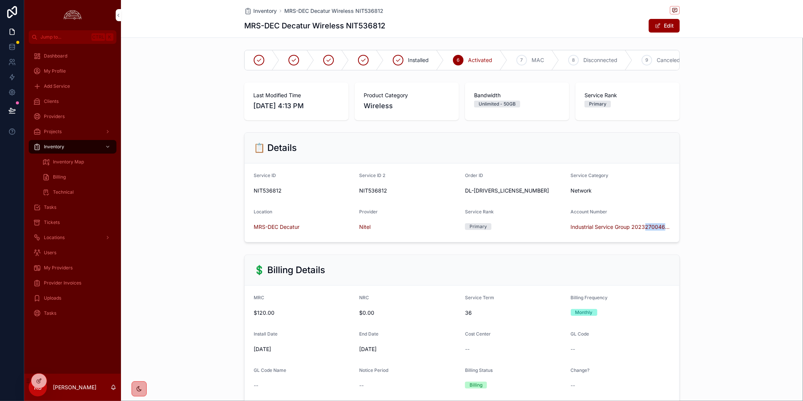
click at [626, 231] on span "Industrial Service Group 2023270046 Nitel" at bounding box center [621, 227] width 100 height 8
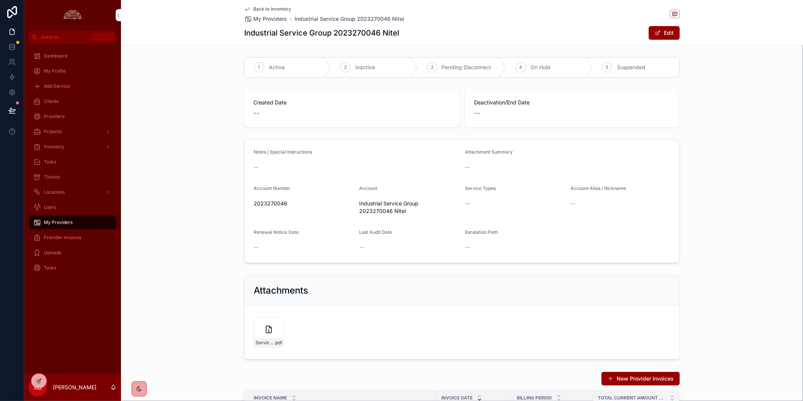
click at [376, 210] on span "Industrial Service Group 2023270046 Nitel" at bounding box center [409, 207] width 100 height 15
copy span "2023270046"
click at [222, 69] on div "1 Active 2 Inactive 3 Pending Disconnect 4 On Hold 5 Suspended" at bounding box center [462, 67] width 682 height 26
drag, startPoint x: 62, startPoint y: 221, endPoint x: 63, endPoint y: 187, distance: 34.8
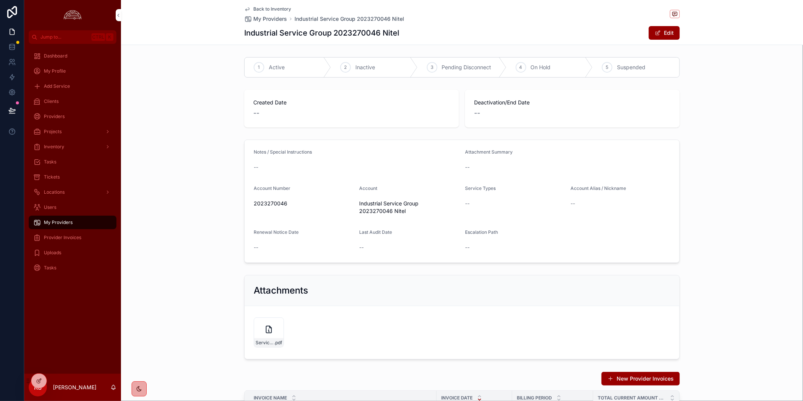
click at [62, 221] on span "My Providers" at bounding box center [58, 222] width 29 height 6
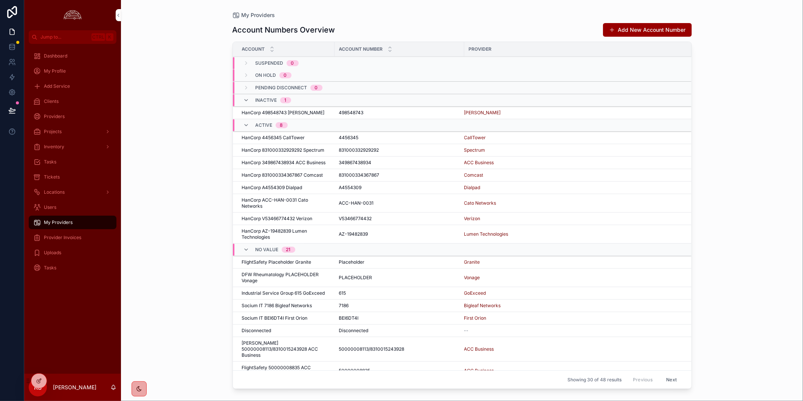
click at [70, 173] on div "Tickets" at bounding box center [72, 177] width 79 height 12
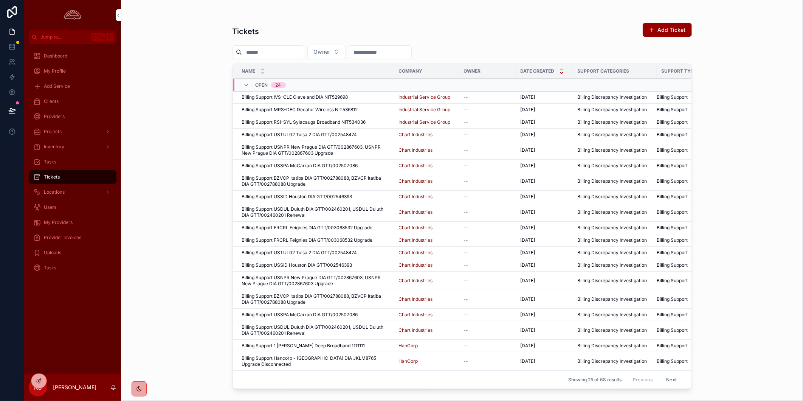
click at [76, 238] on span "Provider Invoices" at bounding box center [62, 237] width 37 height 6
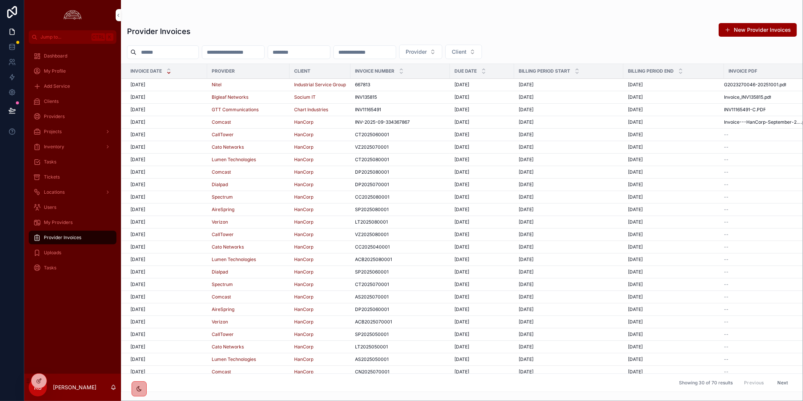
click at [194, 87] on div "[DATE] [DATE]" at bounding box center [166, 85] width 72 height 6
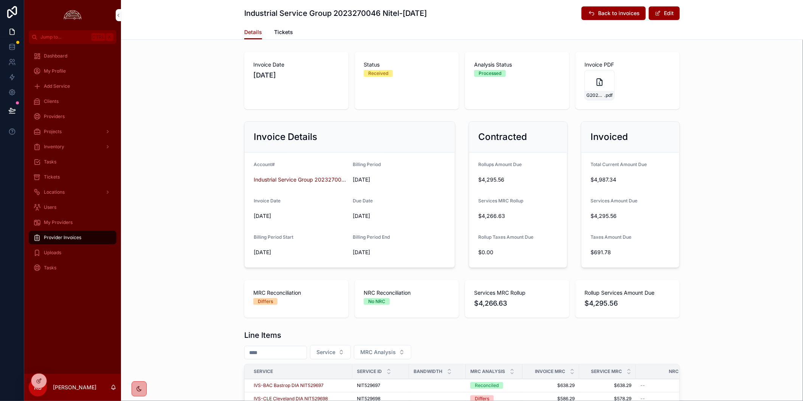
click at [595, 83] on icon "scrollable content" at bounding box center [599, 81] width 9 height 9
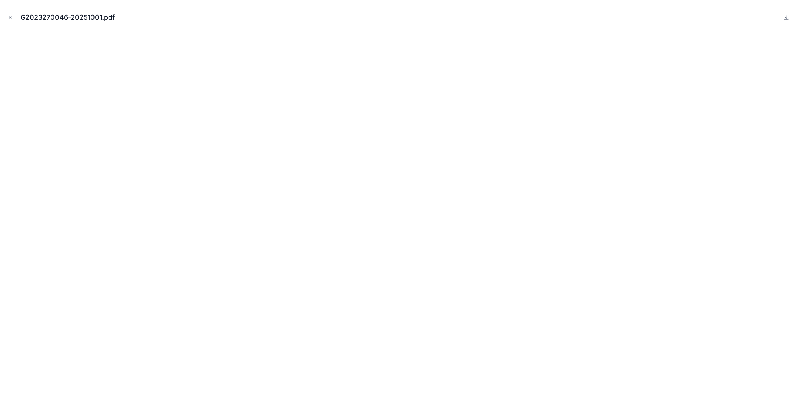
click at [12, 17] on icon "Close modal" at bounding box center [10, 17] width 5 height 5
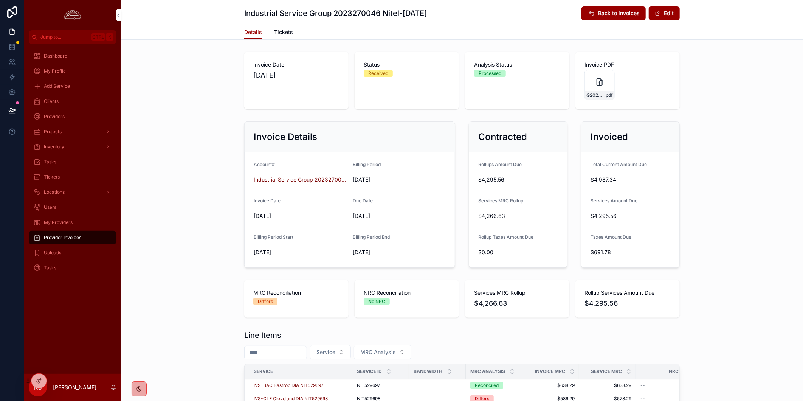
click at [0, 0] on icon "scrollable content" at bounding box center [0, 0] width 0 height 0
click at [728, 183] on div "Invoice Details Account# Industrial Service Group 2023270046 Nitel Billing Peri…" at bounding box center [462, 194] width 682 height 152
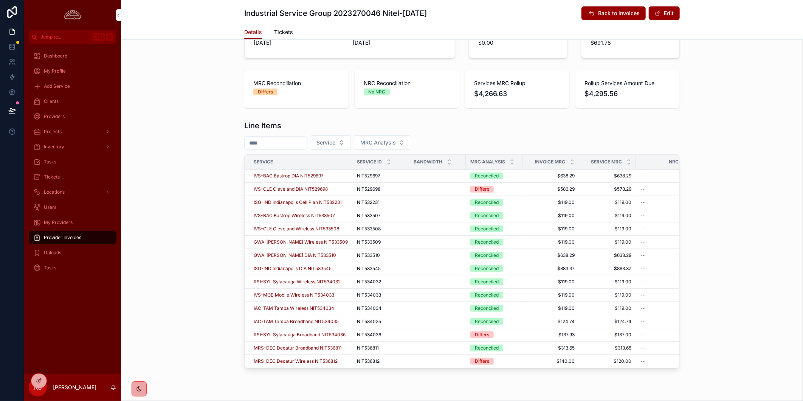
scroll to position [210, 0]
click at [297, 360] on span "MRS-DEC Decatur Wireless NIT536812" at bounding box center [296, 361] width 84 height 6
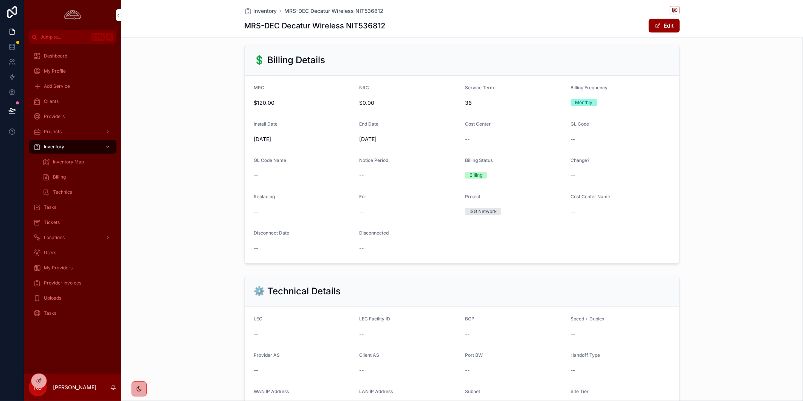
click at [358, 26] on h1 "MRS-DEC Decatur Wireless NIT536812" at bounding box center [314, 25] width 141 height 11
click at [358, 27] on h1 "MRS-DEC Decatur Wireless NIT536812" at bounding box center [314, 25] width 141 height 11
copy h1 "NIT536812"
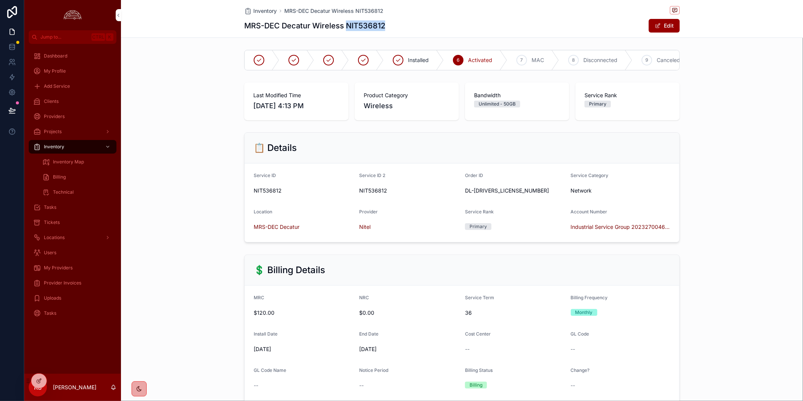
drag, startPoint x: 72, startPoint y: 269, endPoint x: 97, endPoint y: 271, distance: 25.0
click at [72, 269] on span "My Providers" at bounding box center [58, 268] width 29 height 6
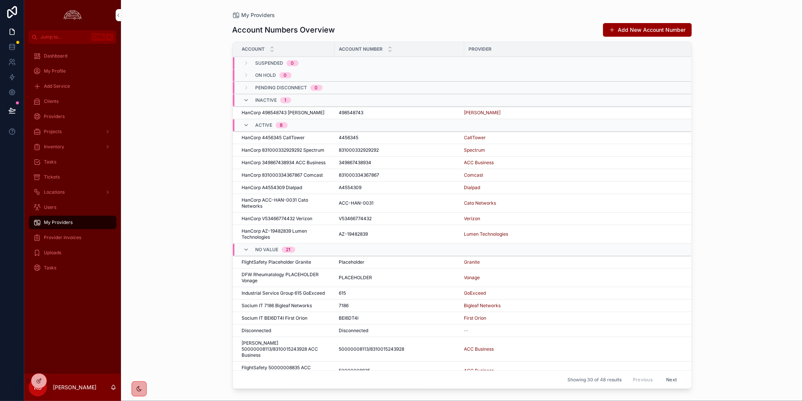
click at [61, 237] on span "Provider Invoices" at bounding box center [62, 237] width 37 height 6
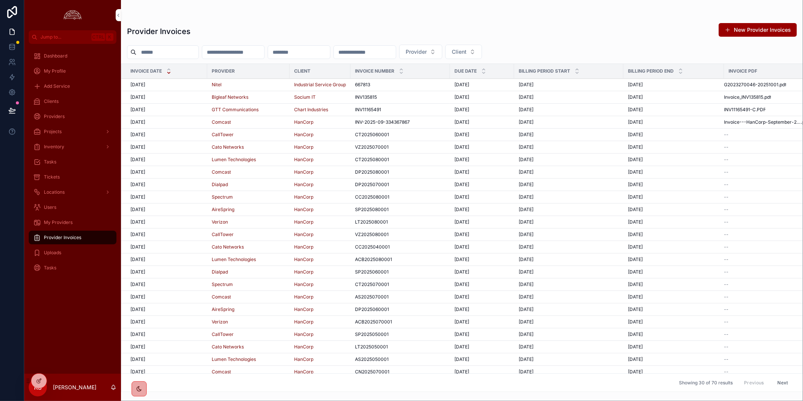
click at [161, 87] on div "[DATE] [DATE]" at bounding box center [166, 85] width 72 height 6
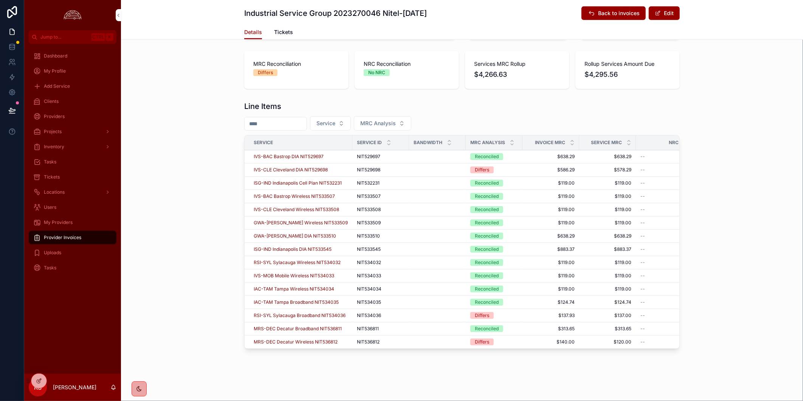
scroll to position [237, 0]
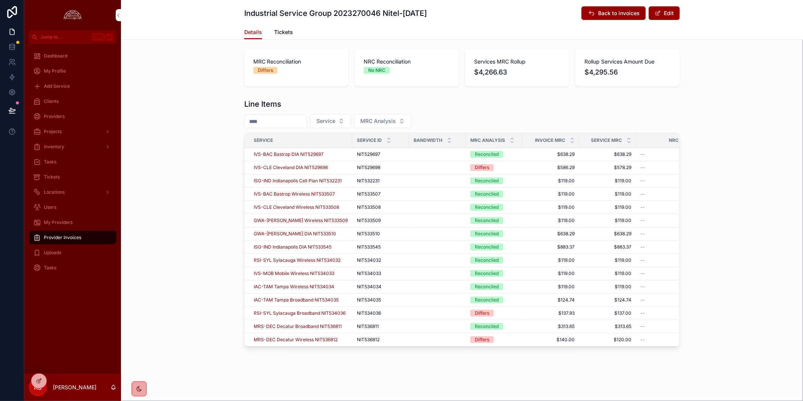
click at [63, 222] on span "My Providers" at bounding box center [58, 222] width 29 height 6
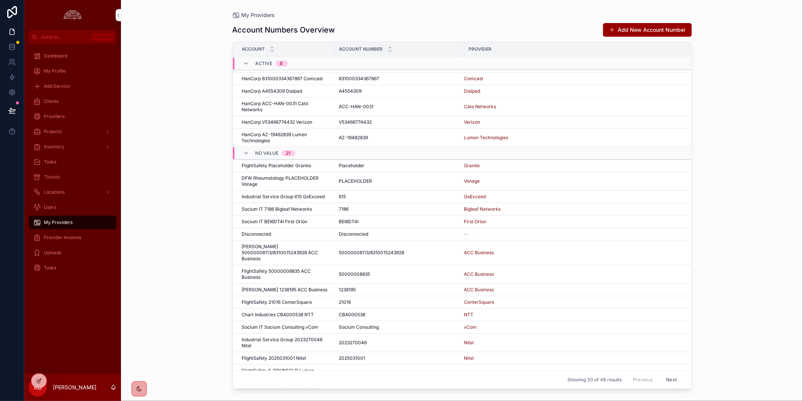
scroll to position [205, 0]
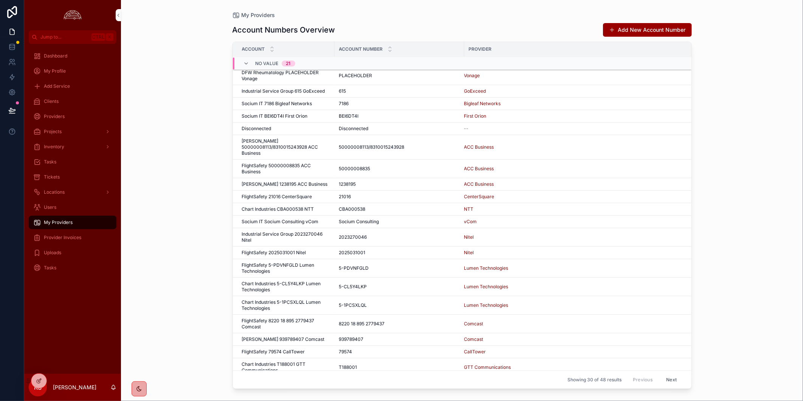
click at [731, 184] on div "My Providers Account Numbers Overview Add New Account Number Account Account Nu…" at bounding box center [462, 200] width 682 height 401
click at [279, 231] on span "Industrial Service Group 2023270046 Nitel" at bounding box center [286, 237] width 88 height 12
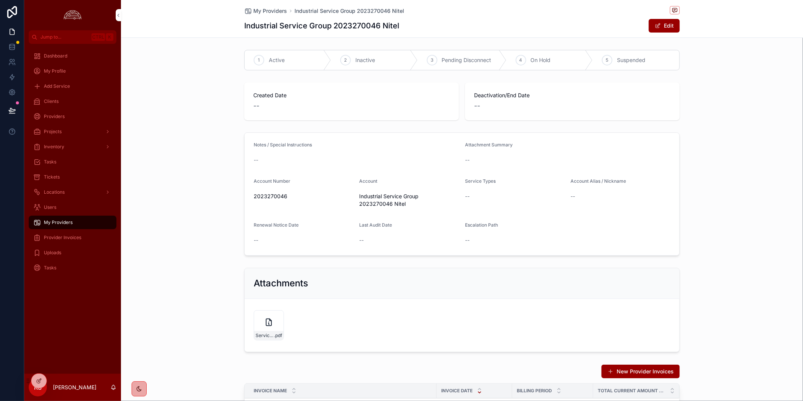
click at [60, 224] on span "My Providers" at bounding box center [58, 222] width 29 height 6
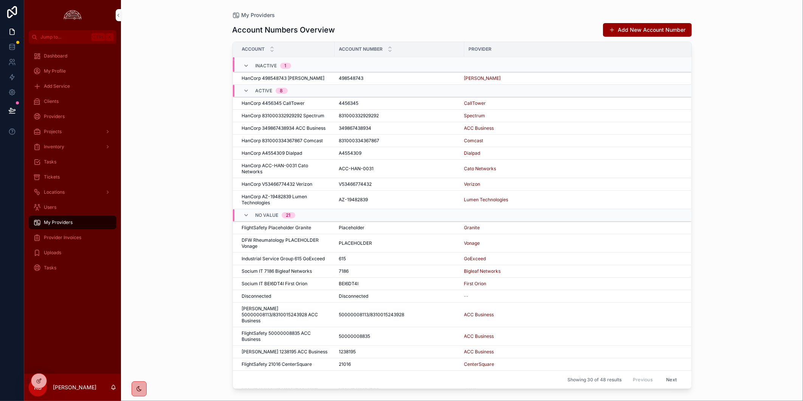
scroll to position [118, 0]
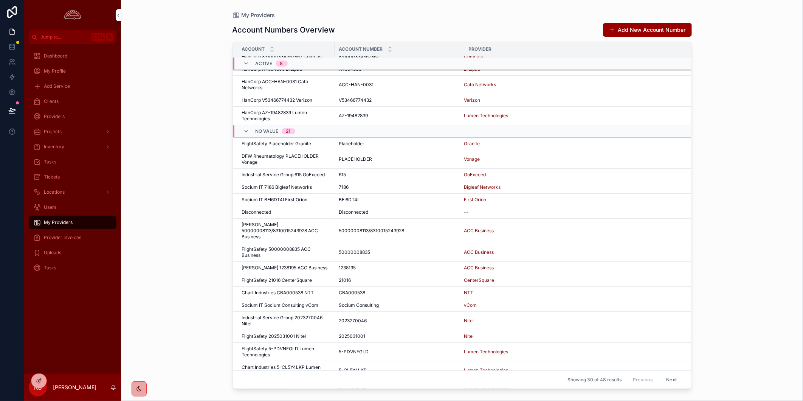
click at [251, 314] on span "Industrial Service Group 2023270046 Nitel" at bounding box center [286, 320] width 88 height 12
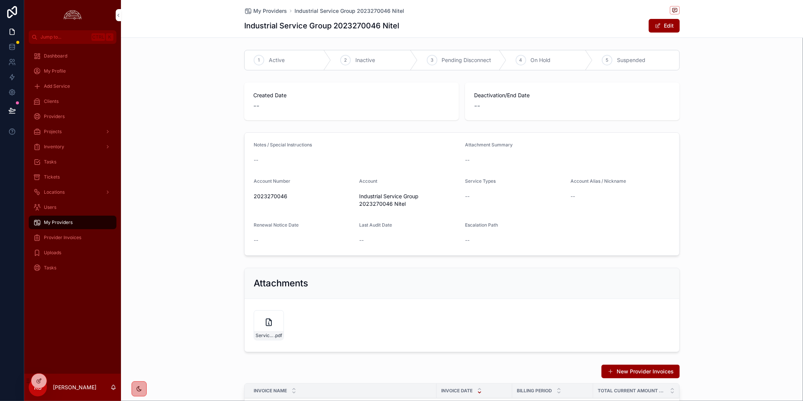
click at [265, 321] on icon "scrollable content" at bounding box center [268, 321] width 9 height 9
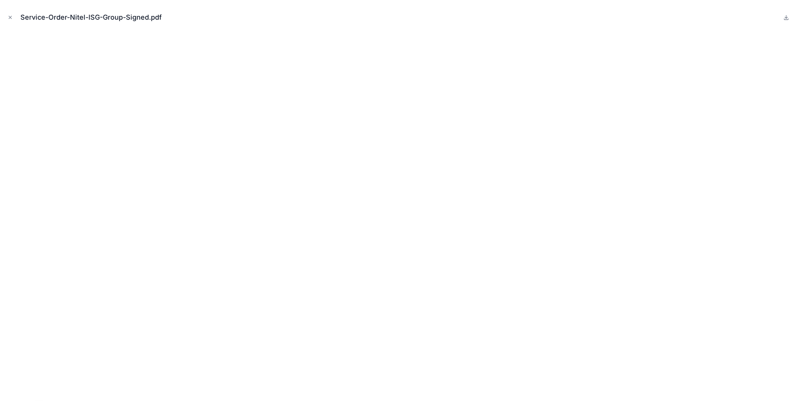
click at [10, 18] on icon "Close modal" at bounding box center [10, 17] width 5 height 5
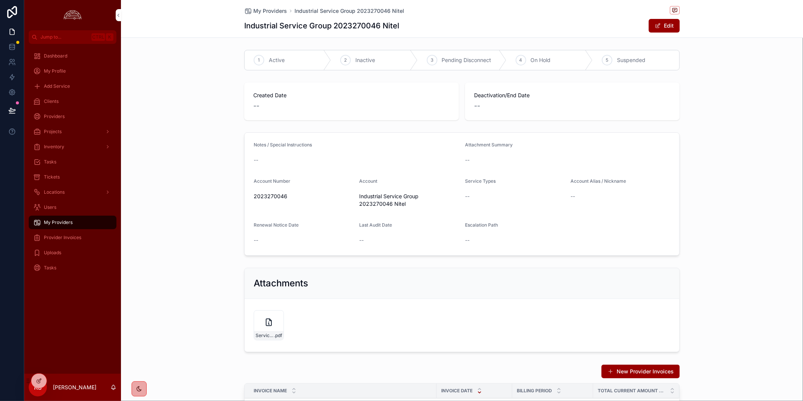
click at [0, 0] on icon "scrollable content" at bounding box center [0, 0] width 0 height 0
drag, startPoint x: 795, startPoint y: 187, endPoint x: 784, endPoint y: 179, distance: 13.5
click at [794, 188] on div "Notes / Special Instructions -- Attachment Summary -- Account Number 2023270046…" at bounding box center [462, 193] width 682 height 129
drag, startPoint x: 707, startPoint y: 285, endPoint x: 553, endPoint y: 281, distance: 154.3
click at [707, 285] on div "Attachments Service-Order-Nitel-ISG-Group-Signed .pdf" at bounding box center [462, 310] width 682 height 90
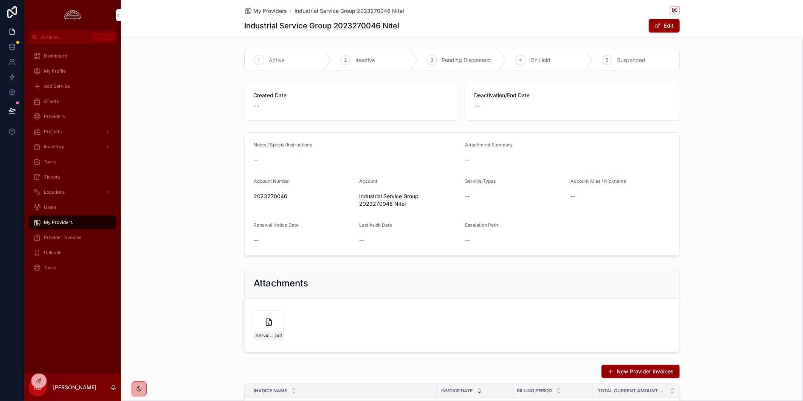
click at [0, 0] on div "scrollable content" at bounding box center [0, 0] width 0 height 0
click at [0, 0] on icon "scrollable content" at bounding box center [0, 0] width 0 height 0
click at [712, 189] on div "Notes / Special Instructions -- Attachment Summary -- Account Number 2023270046…" at bounding box center [462, 193] width 682 height 129
click at [747, 290] on div "Attachments Service-Order-Nitel-ISG-Group-Signed .pdf" at bounding box center [462, 310] width 682 height 90
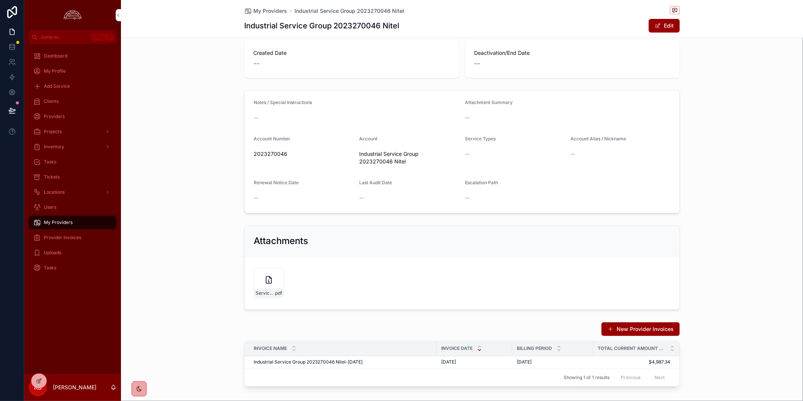
scroll to position [82, 0]
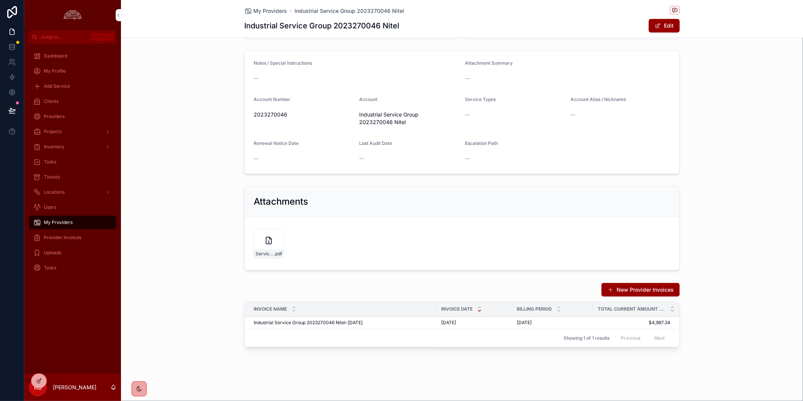
click at [152, 319] on div "New Provider Invoices Invoice Name Invoice Date Billing Period Total Current Am…" at bounding box center [462, 316] width 682 height 74
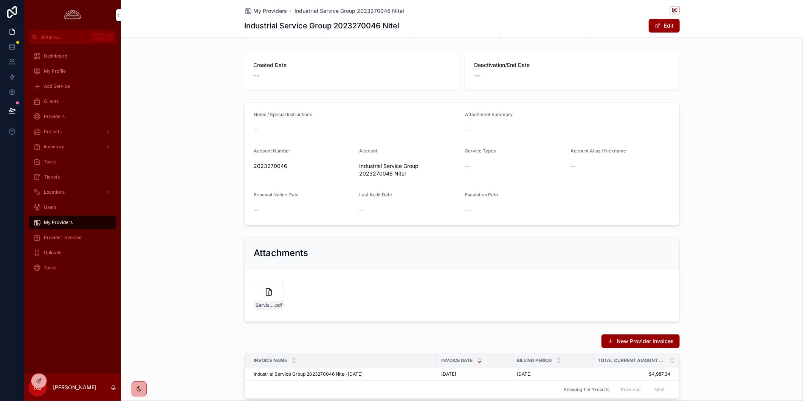
scroll to position [0, 0]
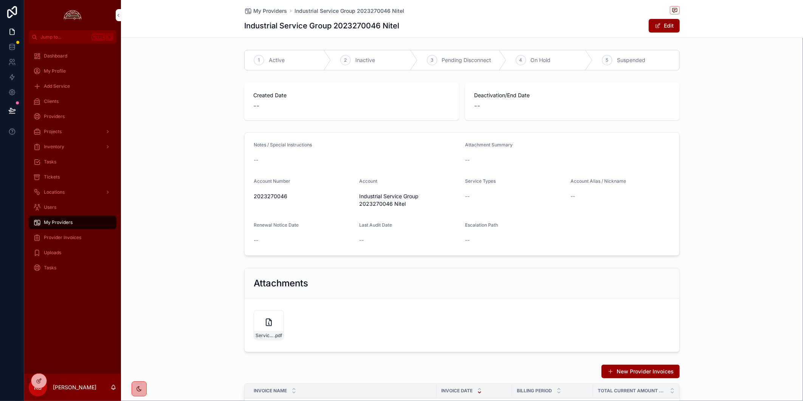
drag, startPoint x: 53, startPoint y: 158, endPoint x: 57, endPoint y: 172, distance: 14.6
click at [53, 159] on span "Tasks" at bounding box center [50, 162] width 12 height 6
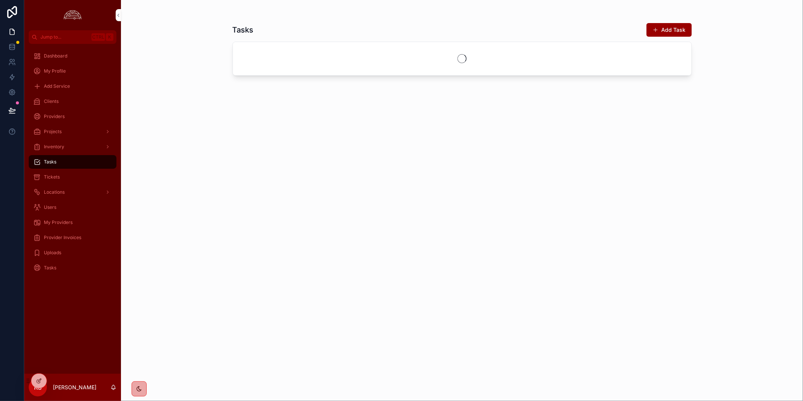
click at [57, 172] on div "Tickets" at bounding box center [72, 177] width 79 height 12
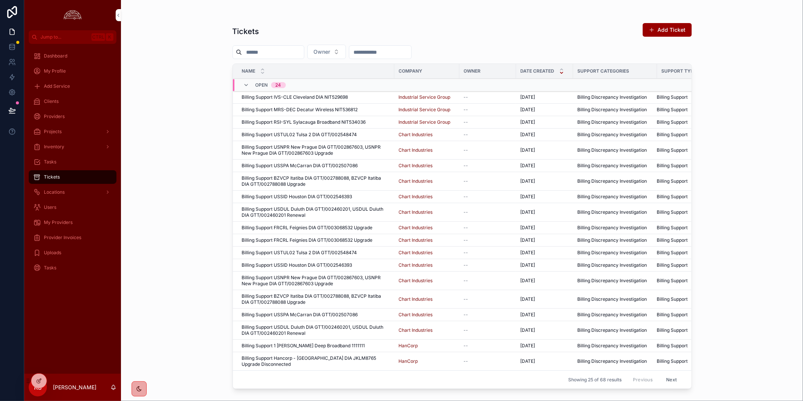
click at [372, 109] on div "Billing Support MRS-DEC Decatur Wireless NIT536812 Billing Support MRS-DEC Deca…" at bounding box center [316, 110] width 148 height 6
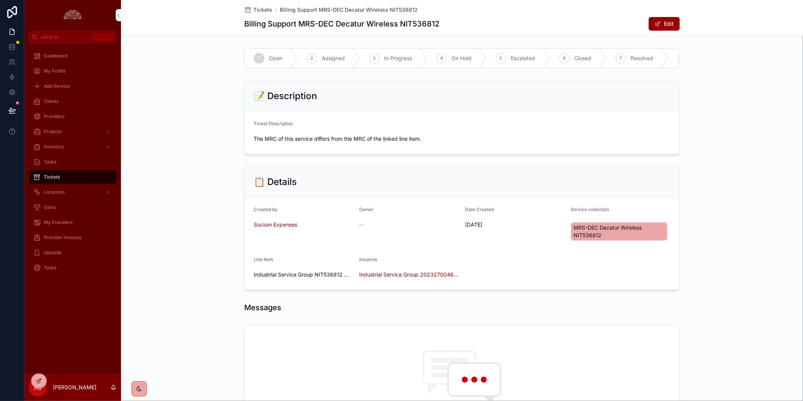
click at [425, 26] on h1 "Billing Support MRS-DEC Decatur Wireless NIT536812" at bounding box center [341, 24] width 195 height 11
copy h1 "NIT536812"
click at [63, 101] on div "Clients" at bounding box center [72, 101] width 79 height 12
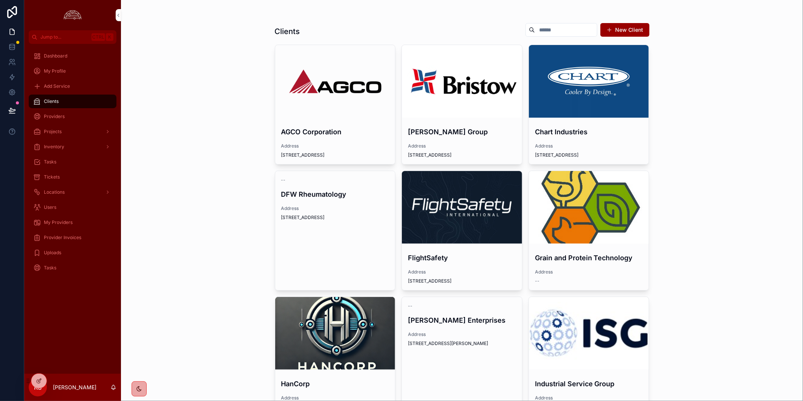
click at [475, 220] on div "scrollable content" at bounding box center [462, 207] width 120 height 73
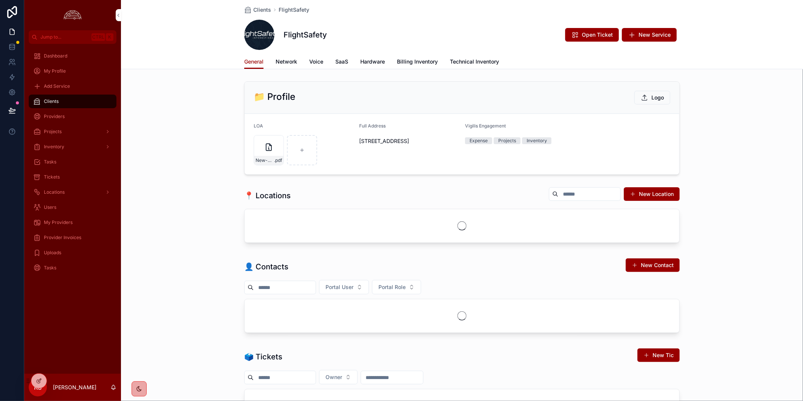
click at [290, 64] on span "Network" at bounding box center [287, 62] width 22 height 8
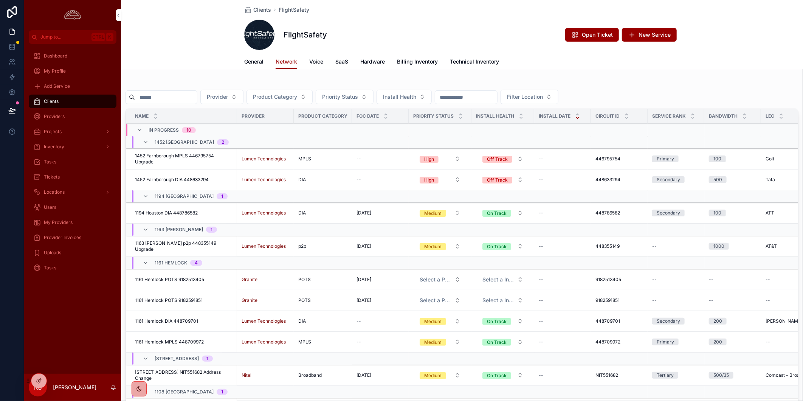
click at [177, 99] on input "scrollable content" at bounding box center [166, 97] width 62 height 11
paste input "*********"
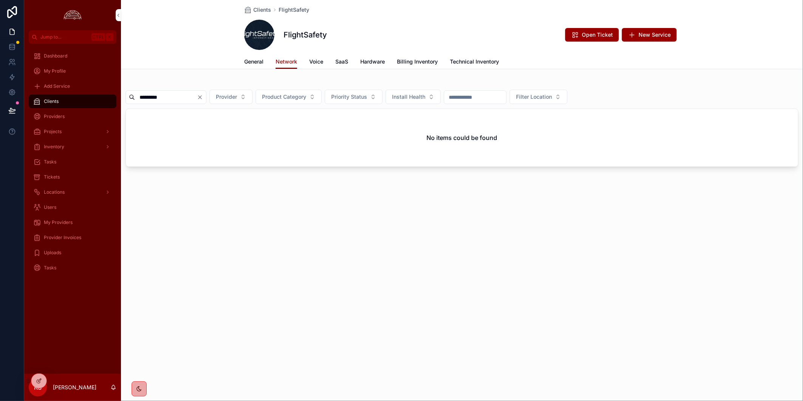
type input "*********"
click at [60, 102] on div "Clients" at bounding box center [72, 101] width 79 height 12
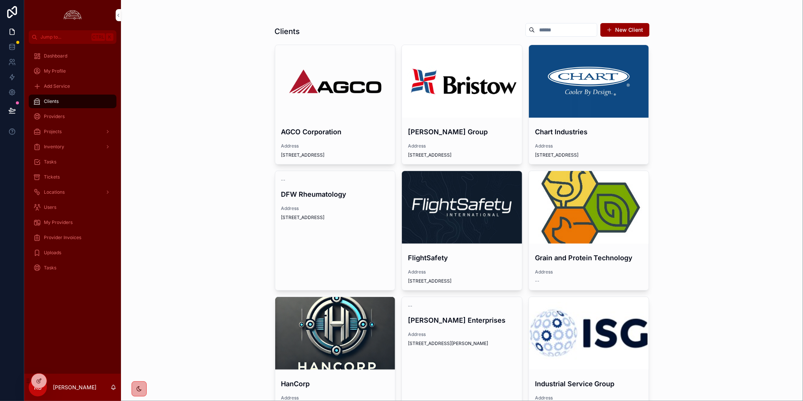
drag, startPoint x: 581, startPoint y: 321, endPoint x: 554, endPoint y: 285, distance: 44.8
click at [581, 320] on div "scrollable content" at bounding box center [589, 333] width 120 height 73
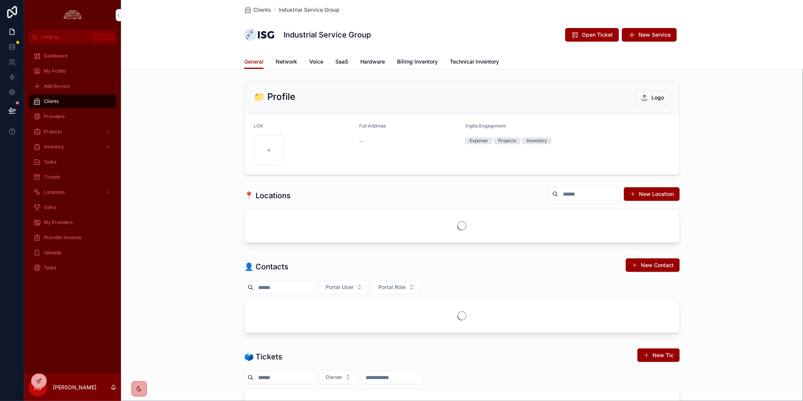
click at [411, 61] on span "Billing Inventory" at bounding box center [417, 62] width 41 height 8
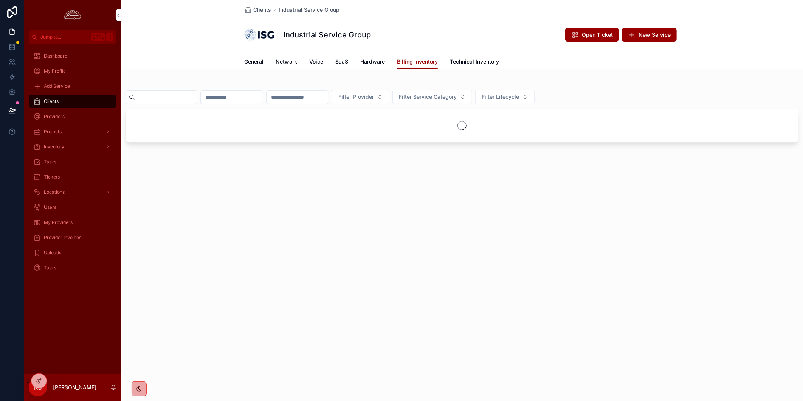
click at [172, 92] on input "scrollable content" at bounding box center [166, 97] width 62 height 11
paste input "*********"
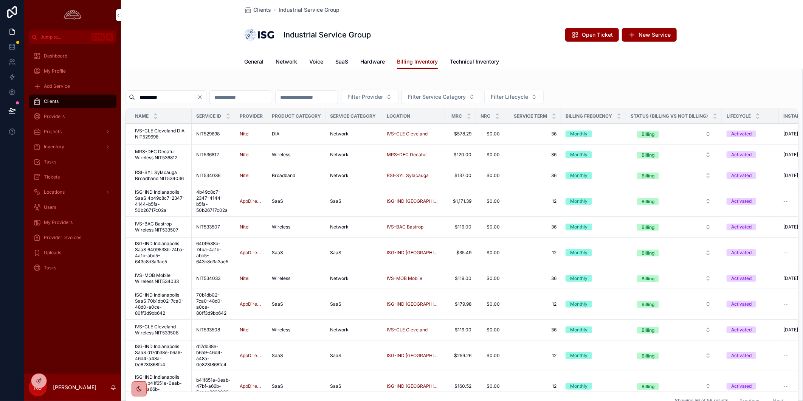
click at [180, 97] on input "*********" at bounding box center [166, 97] width 62 height 11
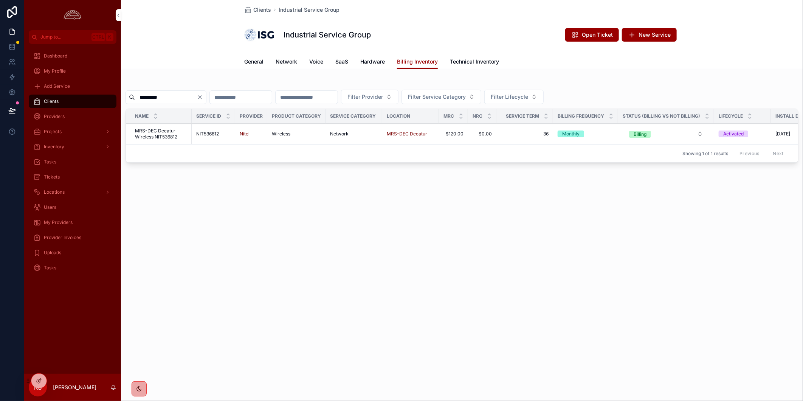
type input "*********"
click at [172, 132] on span "MRS-DEC Decatur Wireless NIT536812" at bounding box center [161, 134] width 52 height 12
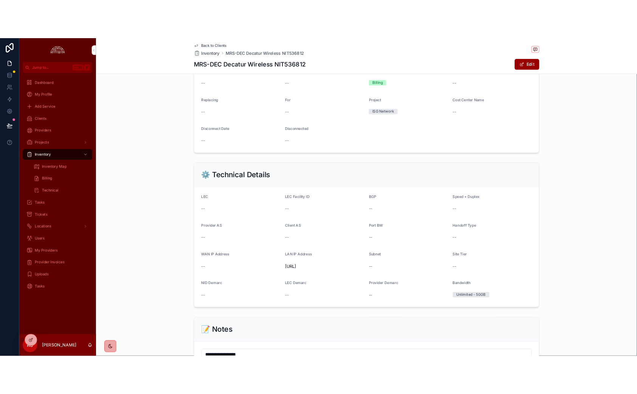
scroll to position [84, 0]
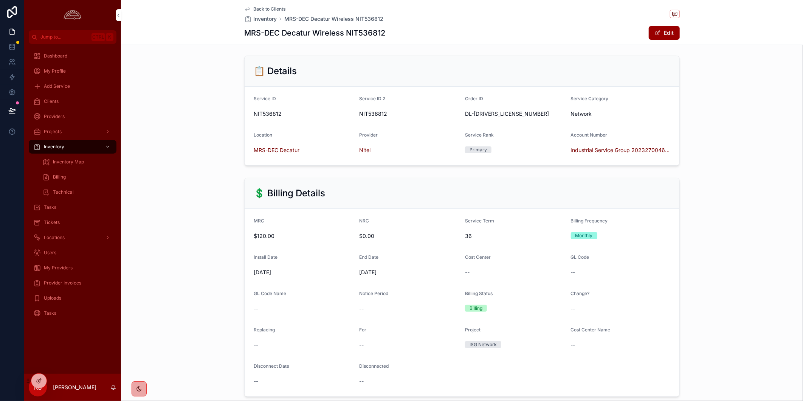
click at [720, 187] on div "💲 Billing Details MRC $120.00 NRC $0.00 Service Term 36 Billing Frequency Month…" at bounding box center [462, 287] width 682 height 225
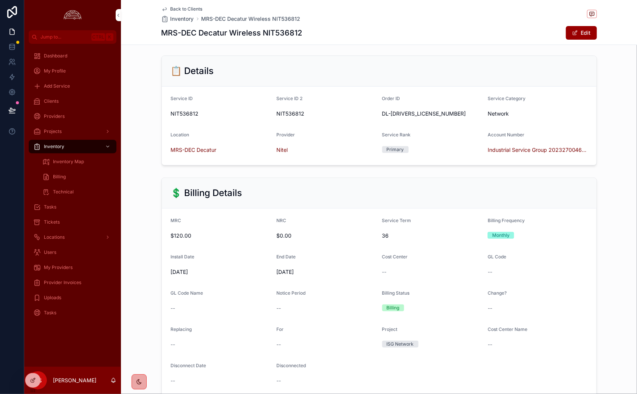
click at [78, 286] on div "Provider Invoices" at bounding box center [72, 283] width 79 height 12
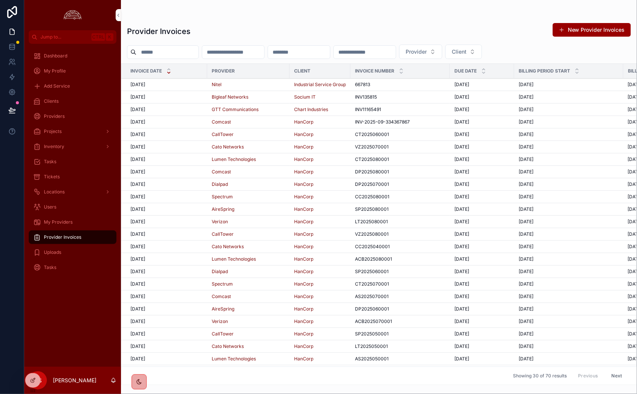
click at [189, 84] on div "[DATE] [DATE]" at bounding box center [166, 85] width 72 height 6
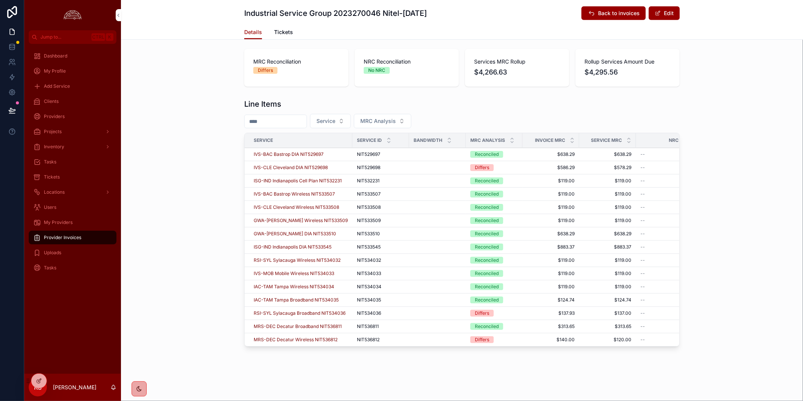
scroll to position [237, 0]
click at [87, 235] on div "Provider Invoices" at bounding box center [72, 237] width 79 height 12
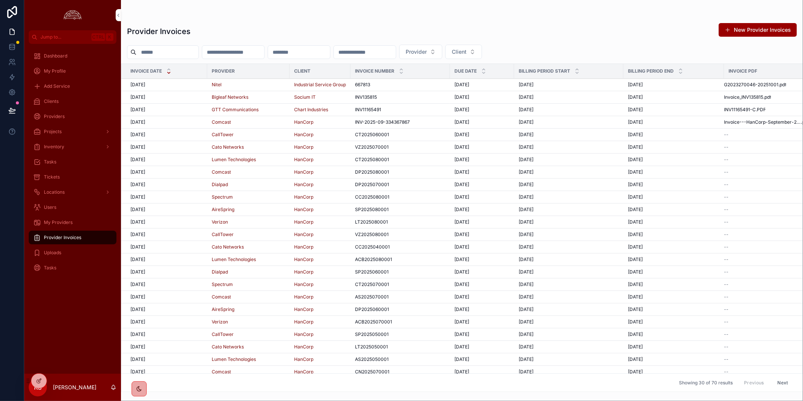
click at [181, 86] on div "[DATE] [DATE]" at bounding box center [166, 85] width 72 height 6
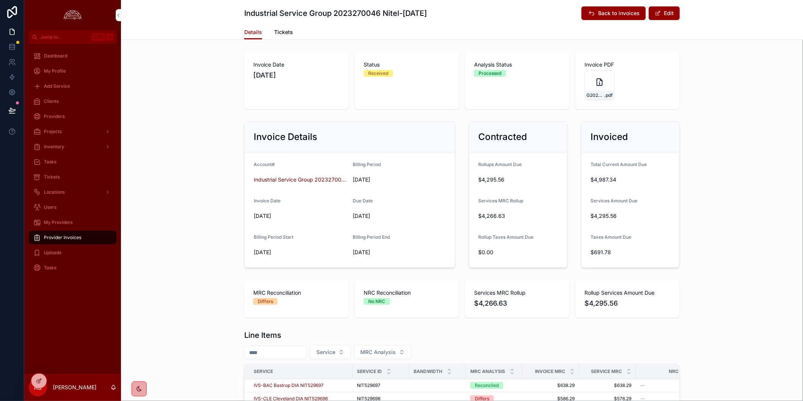
scroll to position [237, 0]
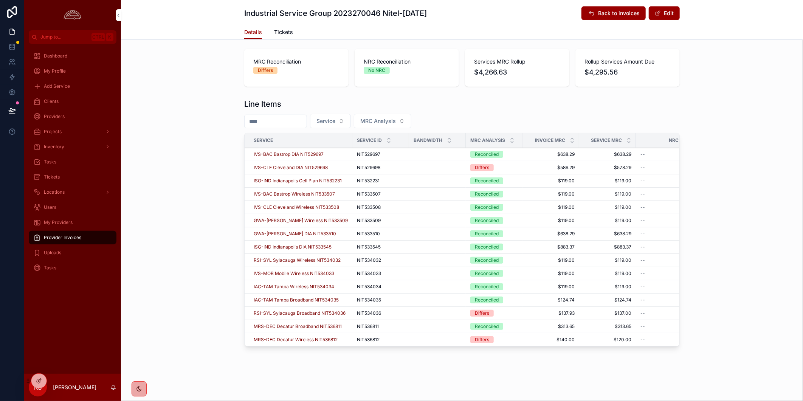
click at [297, 310] on span "RSI-SYL Sylacauga Broadband NIT534036" at bounding box center [300, 313] width 92 height 6
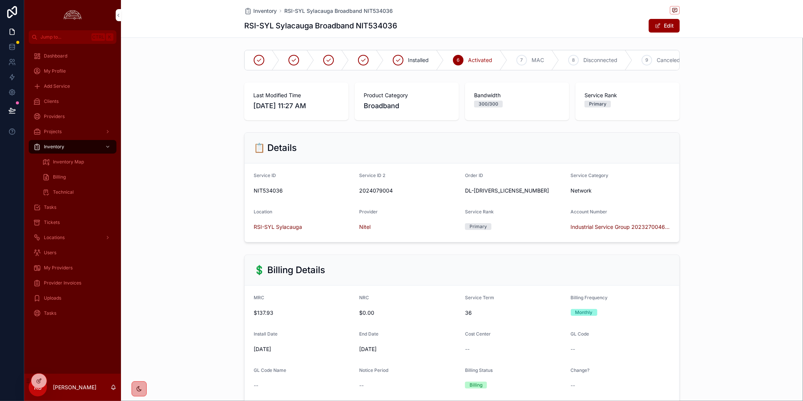
click at [265, 10] on span "Inventory" at bounding box center [264, 11] width 23 height 8
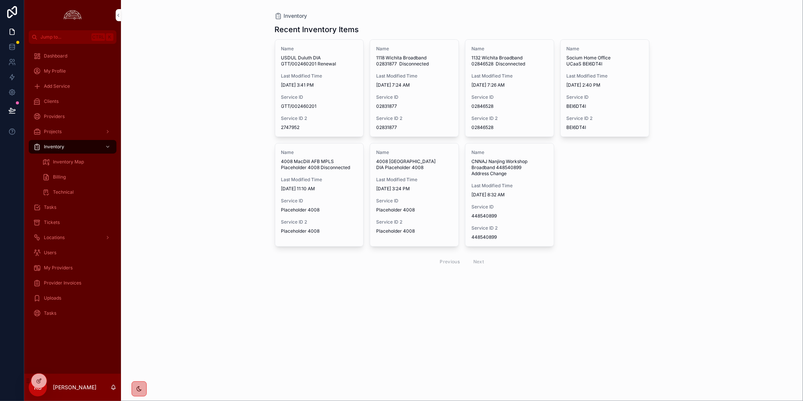
click at [67, 281] on span "Provider Invoices" at bounding box center [62, 283] width 37 height 6
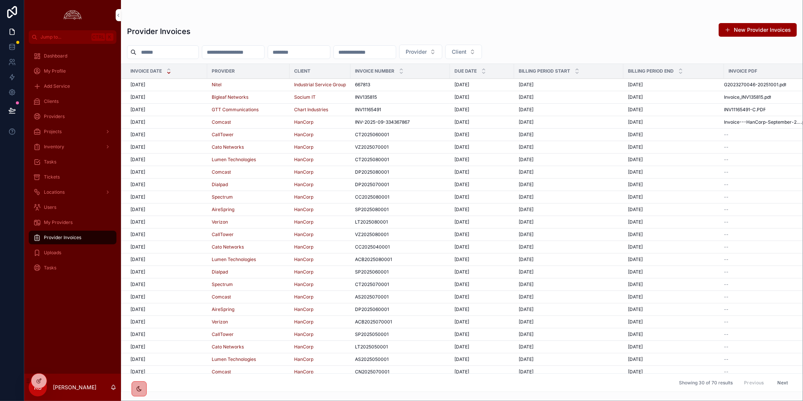
click at [187, 90] on td "[DATE] [DATE]" at bounding box center [164, 85] width 86 height 12
click at [201, 85] on div "[DATE] [DATE]" at bounding box center [166, 85] width 72 height 6
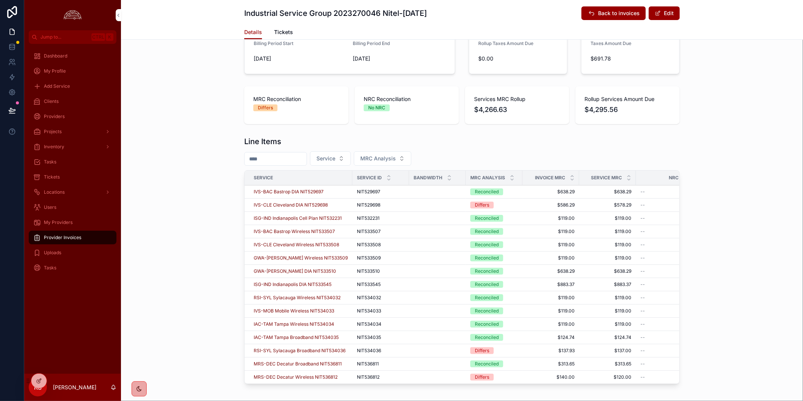
scroll to position [210, 0]
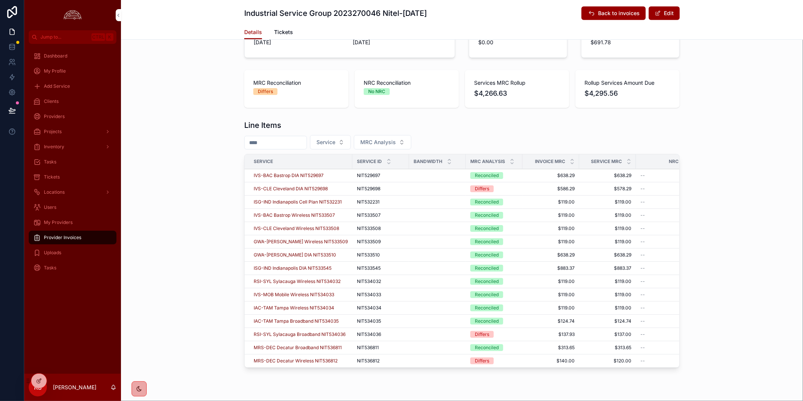
click at [330, 336] on span "RSI-SYL Sylacauga Broadband NIT534036" at bounding box center [300, 334] width 92 height 6
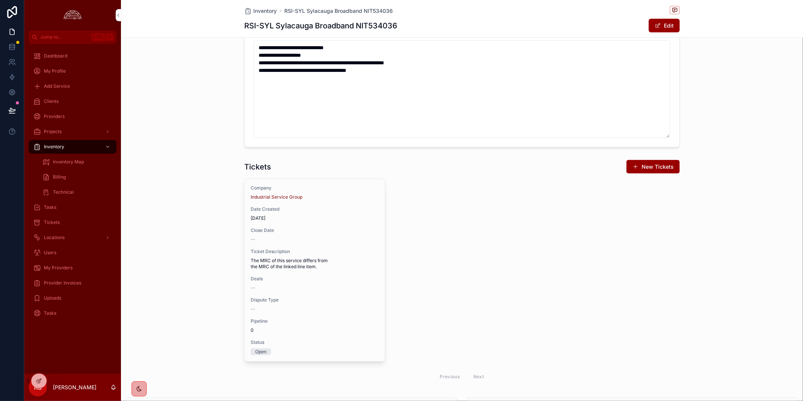
scroll to position [798, 0]
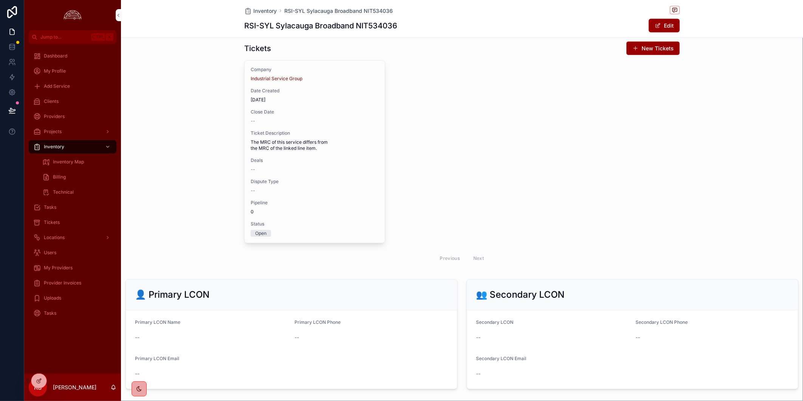
click at [265, 136] on span "Ticket Description" at bounding box center [315, 133] width 128 height 6
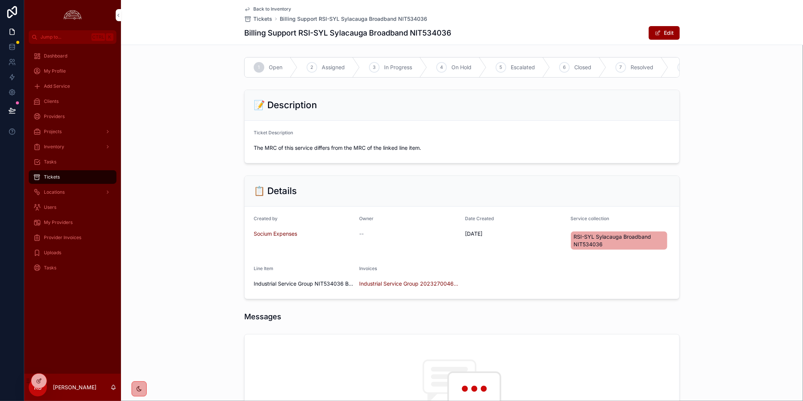
click at [660, 33] on button "Edit" at bounding box center [664, 33] width 31 height 14
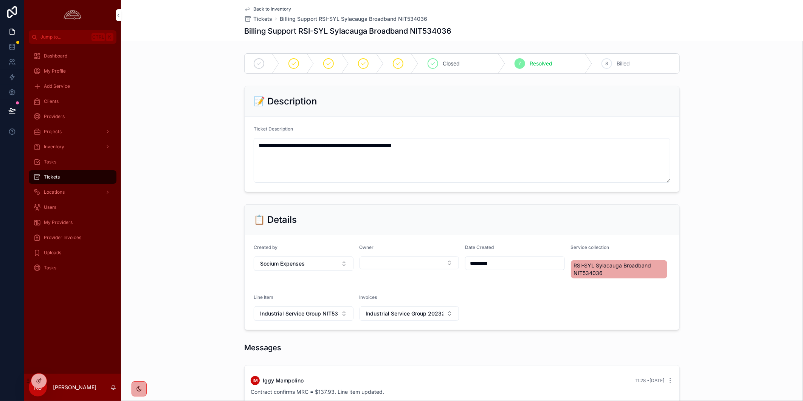
click at [702, 102] on div "**********" at bounding box center [462, 139] width 682 height 112
drag, startPoint x: 70, startPoint y: 176, endPoint x: 802, endPoint y: 161, distance: 733.0
click at [70, 176] on div "Tickets" at bounding box center [72, 177] width 79 height 12
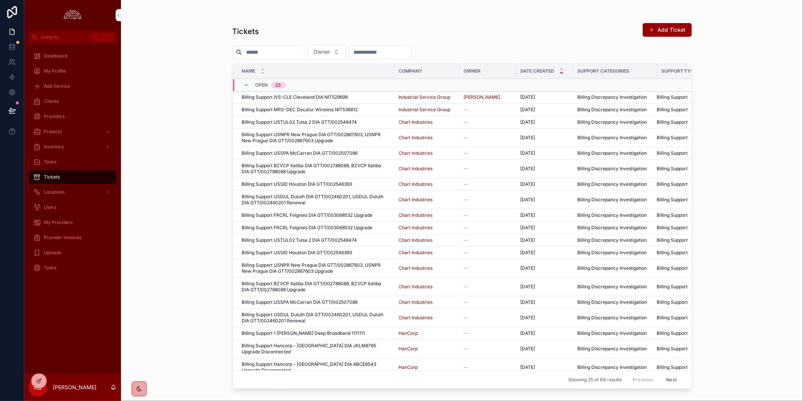
click at [70, 233] on div "Provider Invoices" at bounding box center [72, 237] width 79 height 12
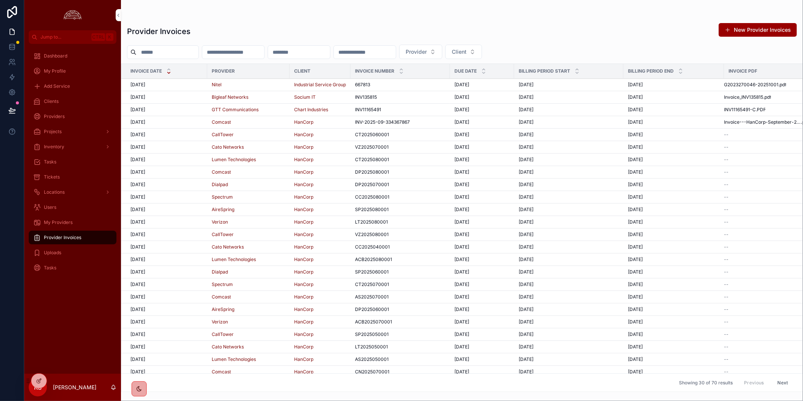
click at [170, 82] on div "[DATE] [DATE]" at bounding box center [166, 85] width 72 height 6
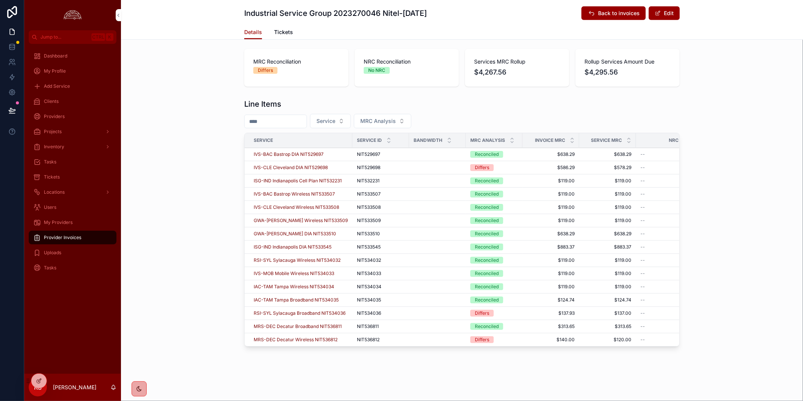
click at [660, 17] on button "Edit" at bounding box center [664, 13] width 31 height 14
click at [738, 169] on div "Line Items Service MRC Analysis Service Service ID Bandwidth MRC Analysis Invoi…" at bounding box center [462, 224] width 682 height 257
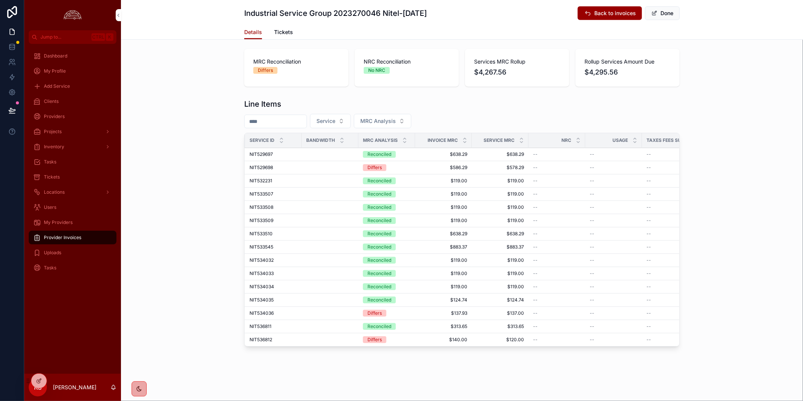
scroll to position [0, 259]
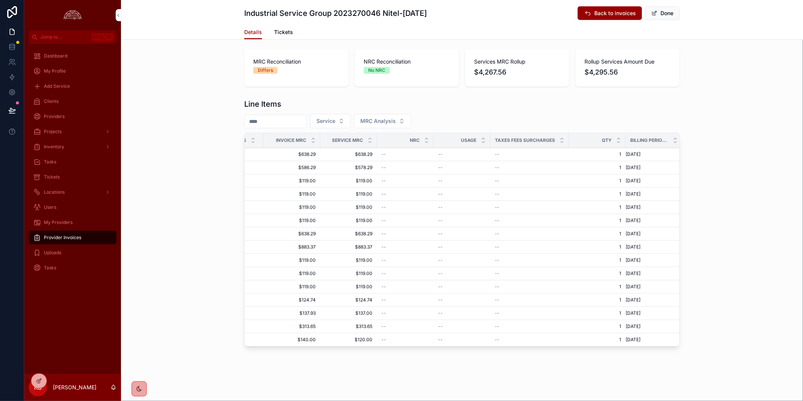
click at [757, 144] on div "Line Items Service MRC Analysis Service Service ID Bandwidth MRC Analysis Invoi…" at bounding box center [462, 224] width 682 height 257
click at [738, 214] on div "Line Items Service MRC Analysis Service Service ID Bandwidth MRC Analysis Invoi…" at bounding box center [462, 224] width 682 height 257
